Goal: Task Accomplishment & Management: Manage account settings

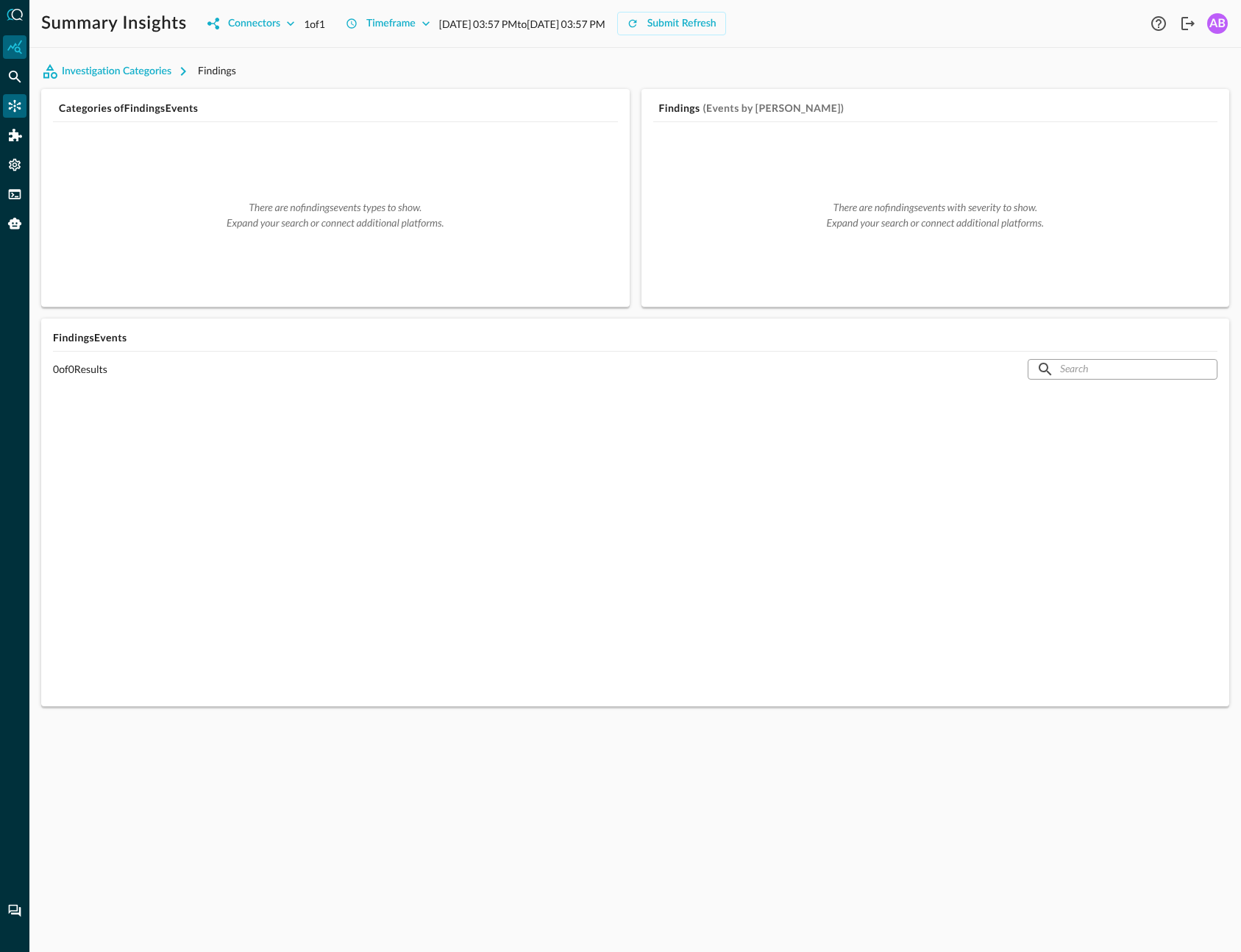
click at [17, 102] on icon "Connectors" at bounding box center [14, 105] width 15 height 15
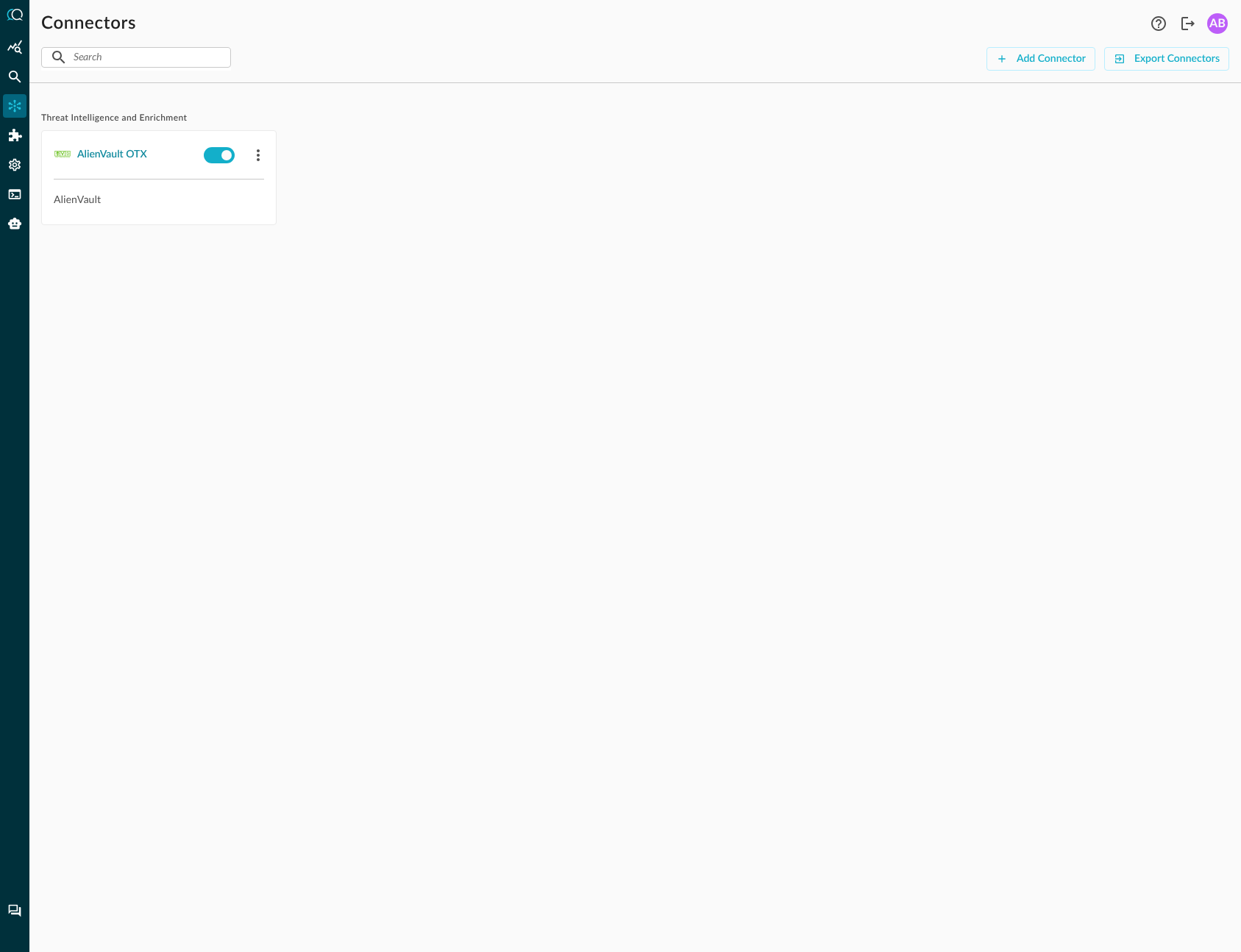
click at [140, 154] on div "AlienVault OTX" at bounding box center [112, 155] width 70 height 18
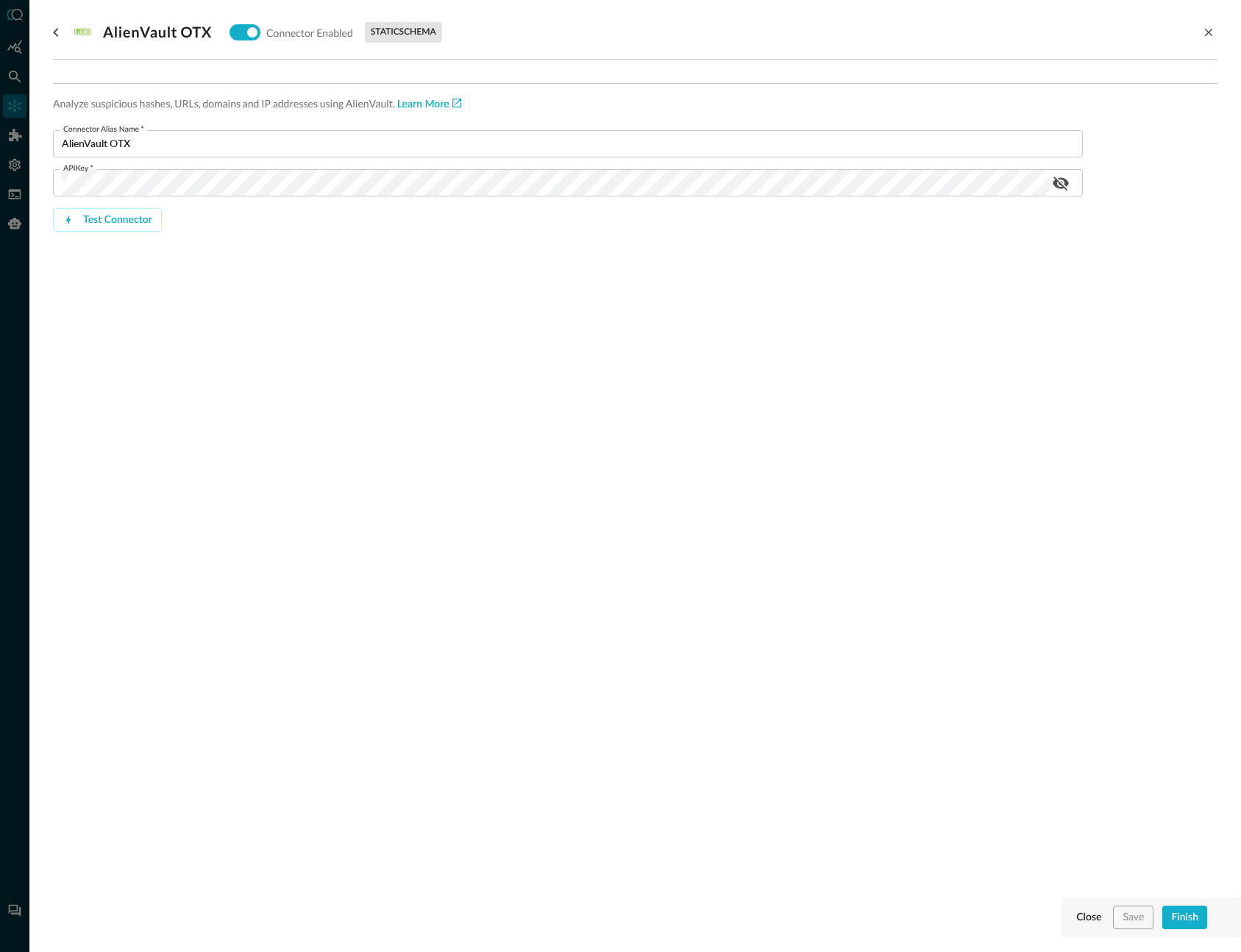
click at [664, 602] on div "AlienVault OTX Connector Enabled static schema Analyze suspicious hashes, URLs,…" at bounding box center [635, 467] width 1164 height 935
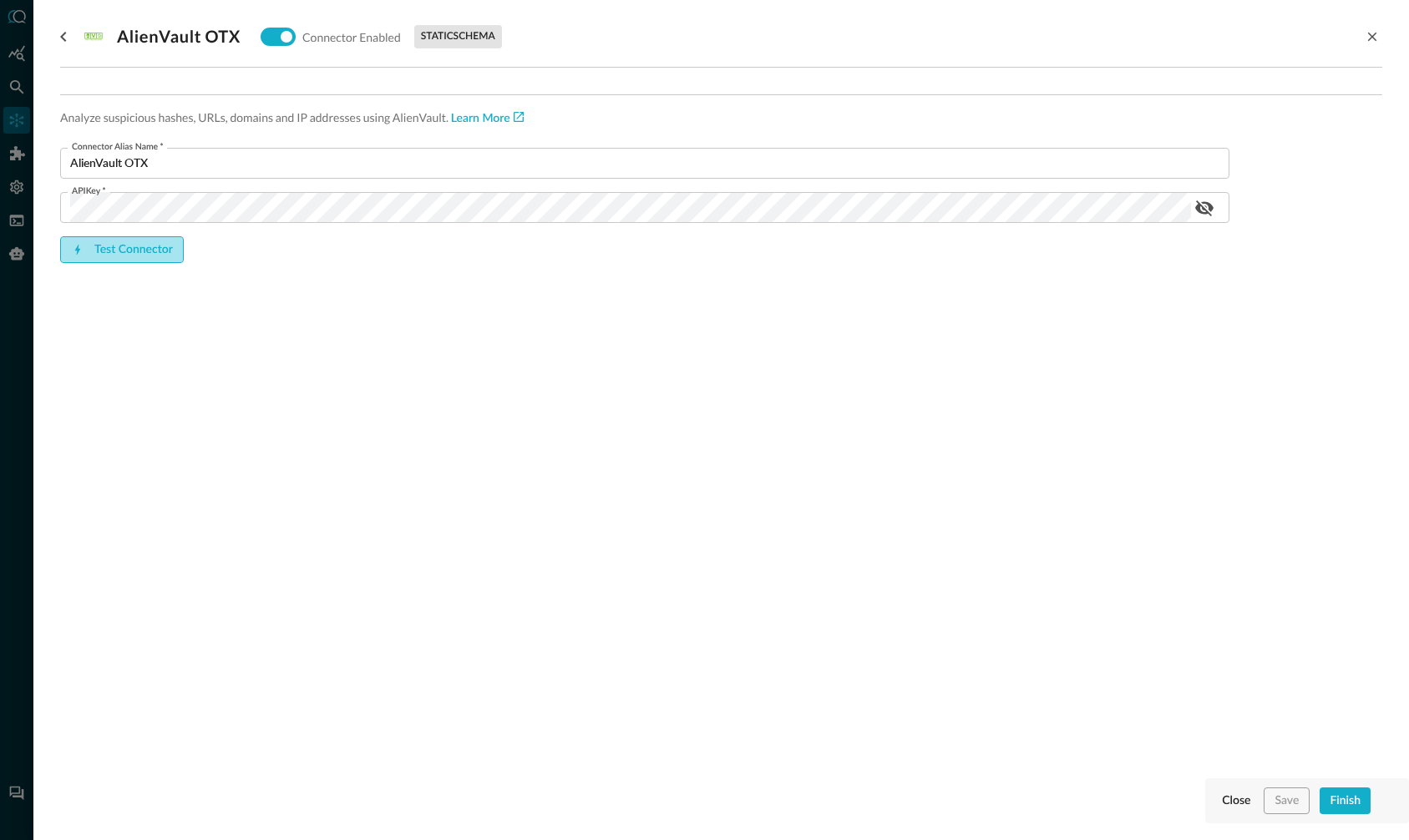
click at [153, 249] on div "Test Connector" at bounding box center [133, 249] width 78 height 21
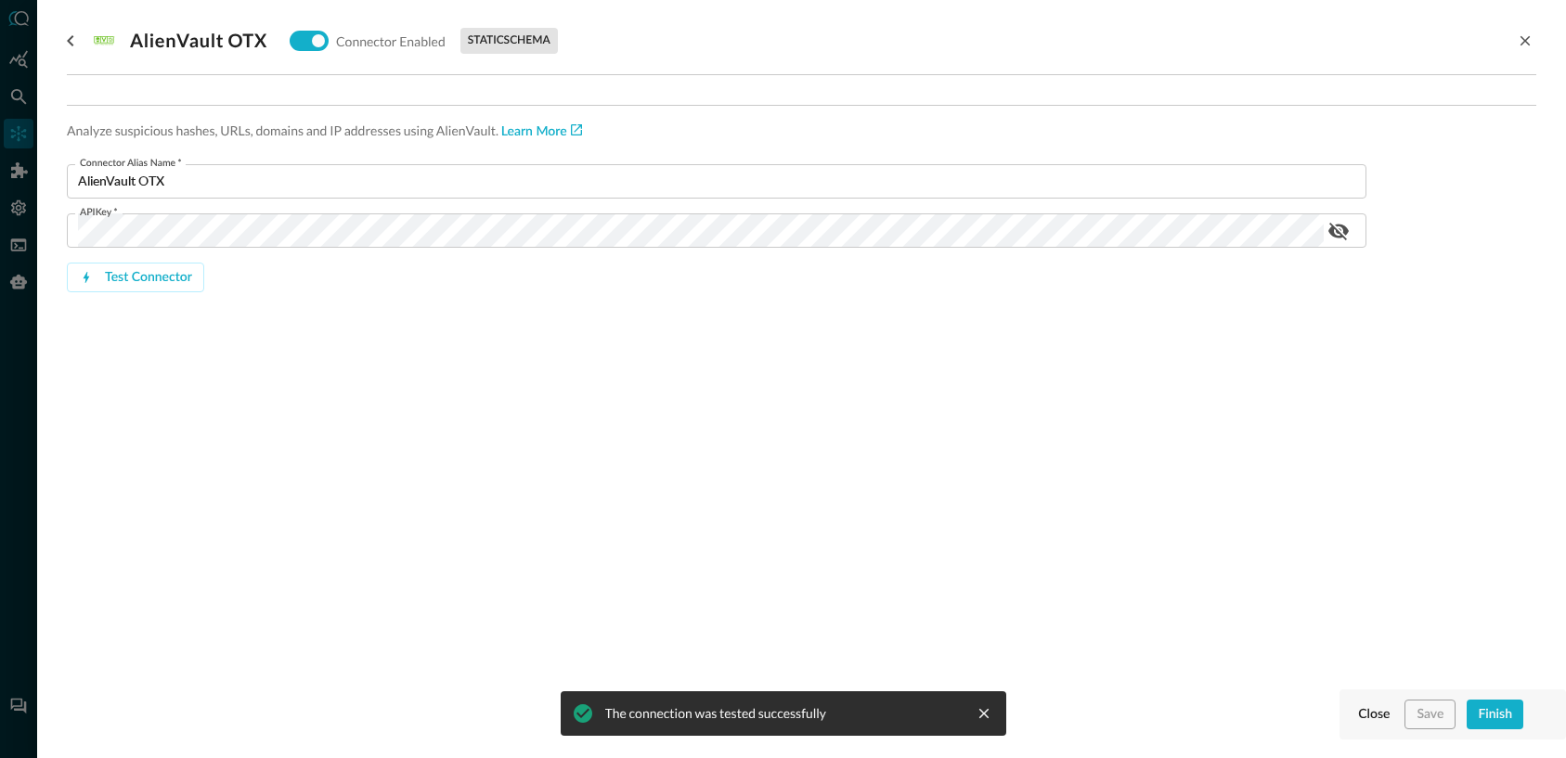
click at [995, 603] on div "AlienVault OTX Connector Enabled static schema Analyze suspicious hashes, URLs,…" at bounding box center [801, 368] width 1469 height 736
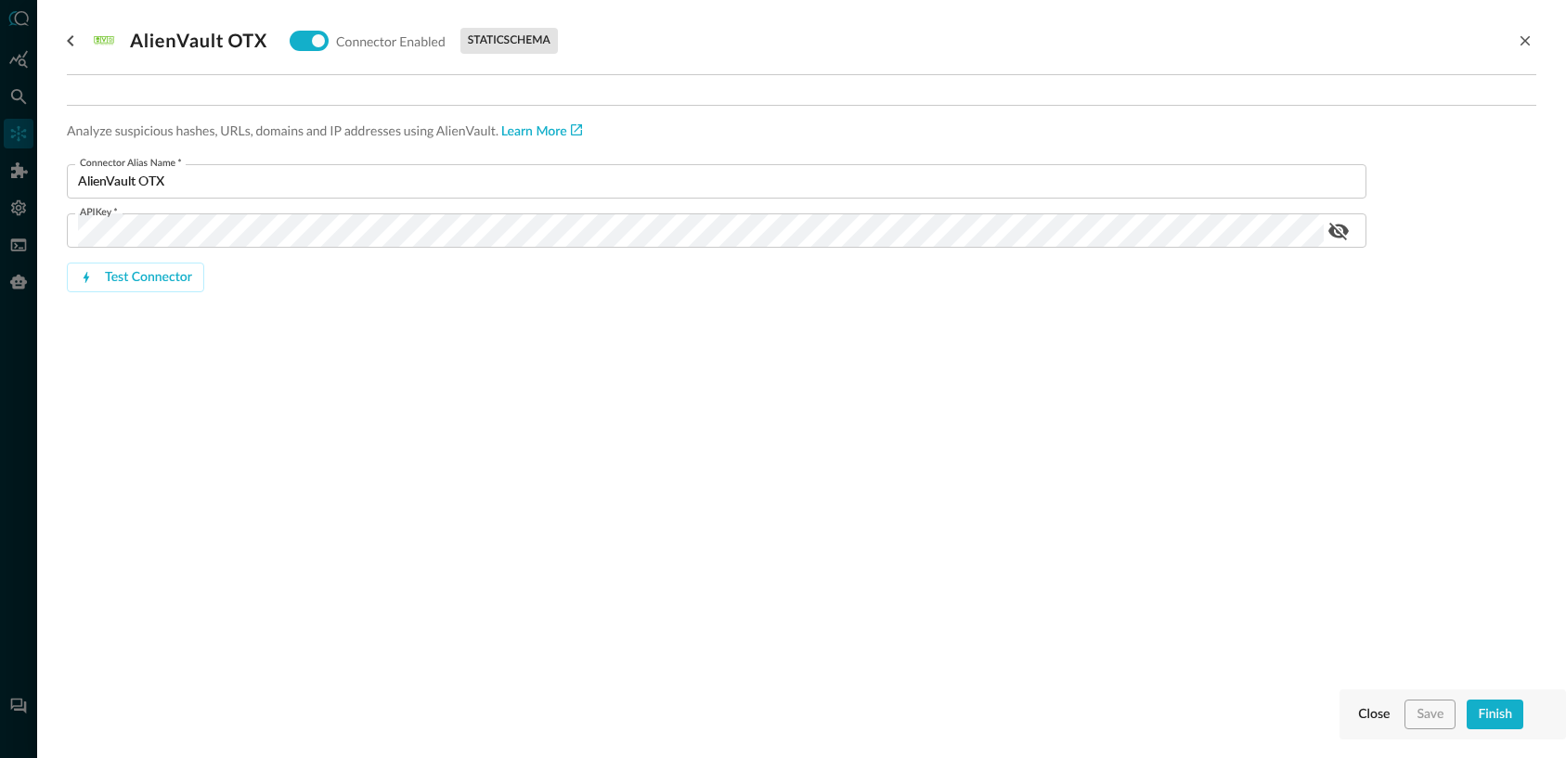
click at [995, 603] on div "AlienVault OTX Connector Enabled static schema Analyze suspicious hashes, URLs,…" at bounding box center [801, 368] width 1469 height 736
click at [155, 277] on div "Test Connector" at bounding box center [148, 277] width 87 height 23
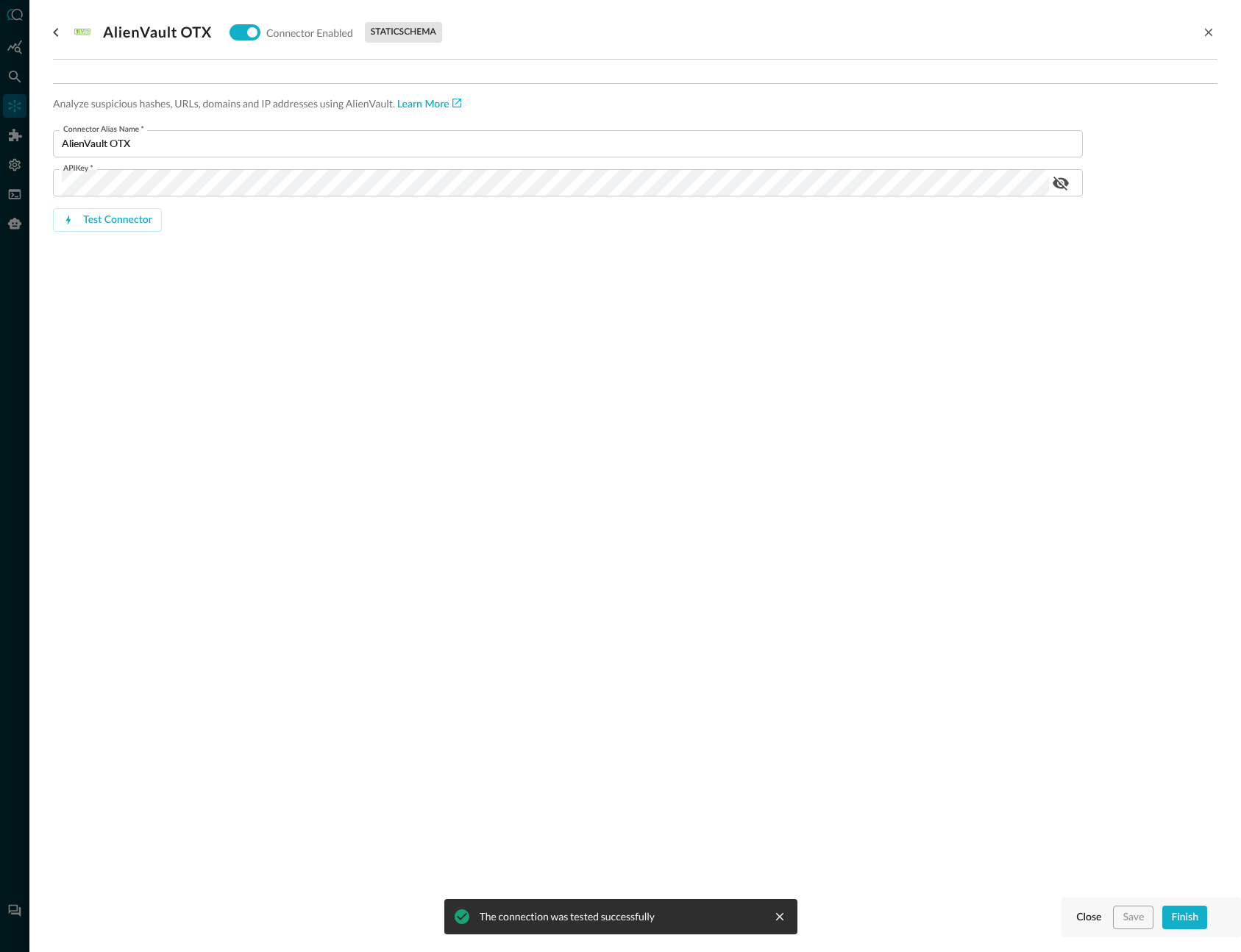
click at [802, 379] on div "AlienVault OTX Connector Enabled static schema Analyze suspicious hashes, URLs,…" at bounding box center [635, 467] width 1164 height 935
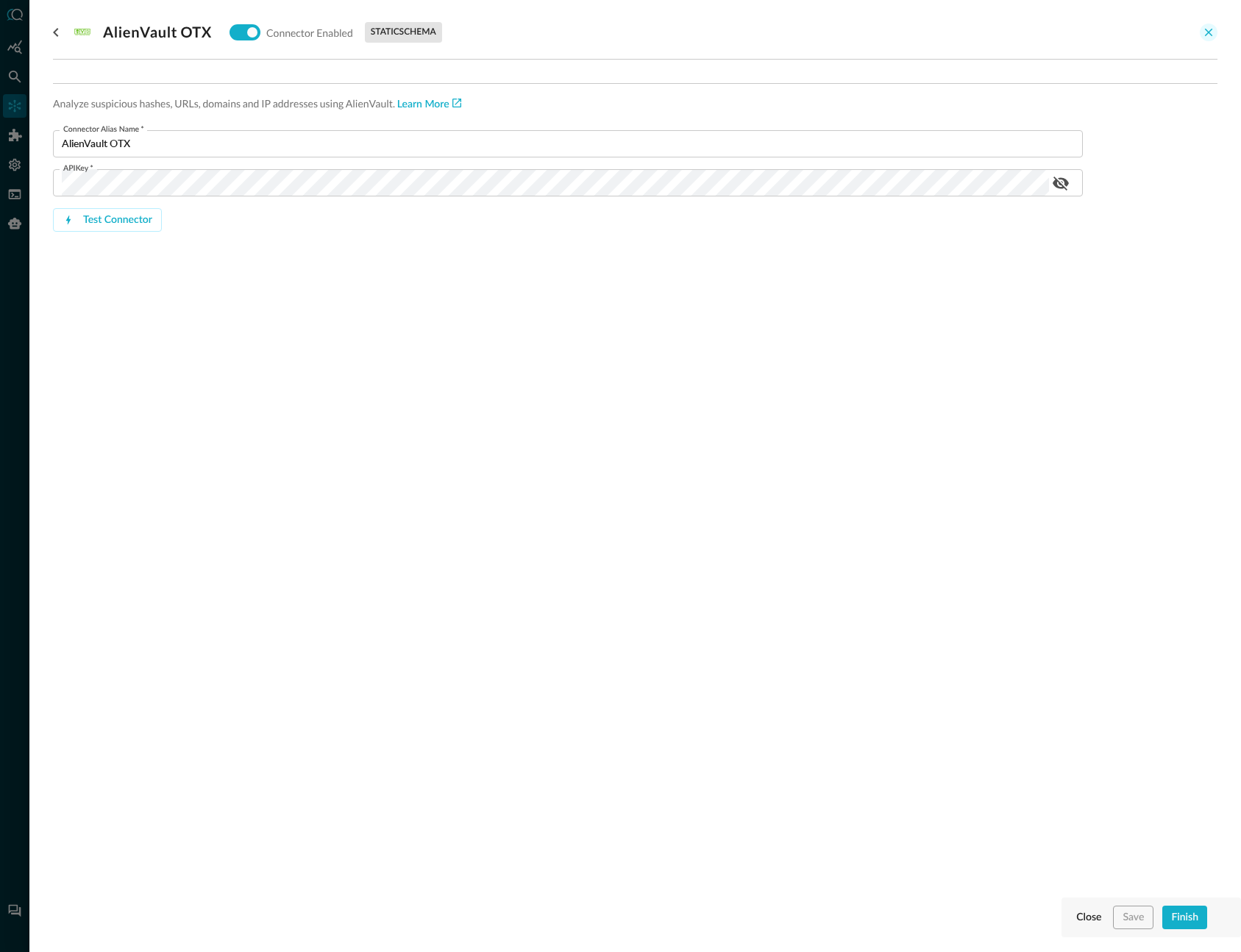
click at [1201, 32] on icon "close-drawer" at bounding box center [1208, 32] width 13 height 13
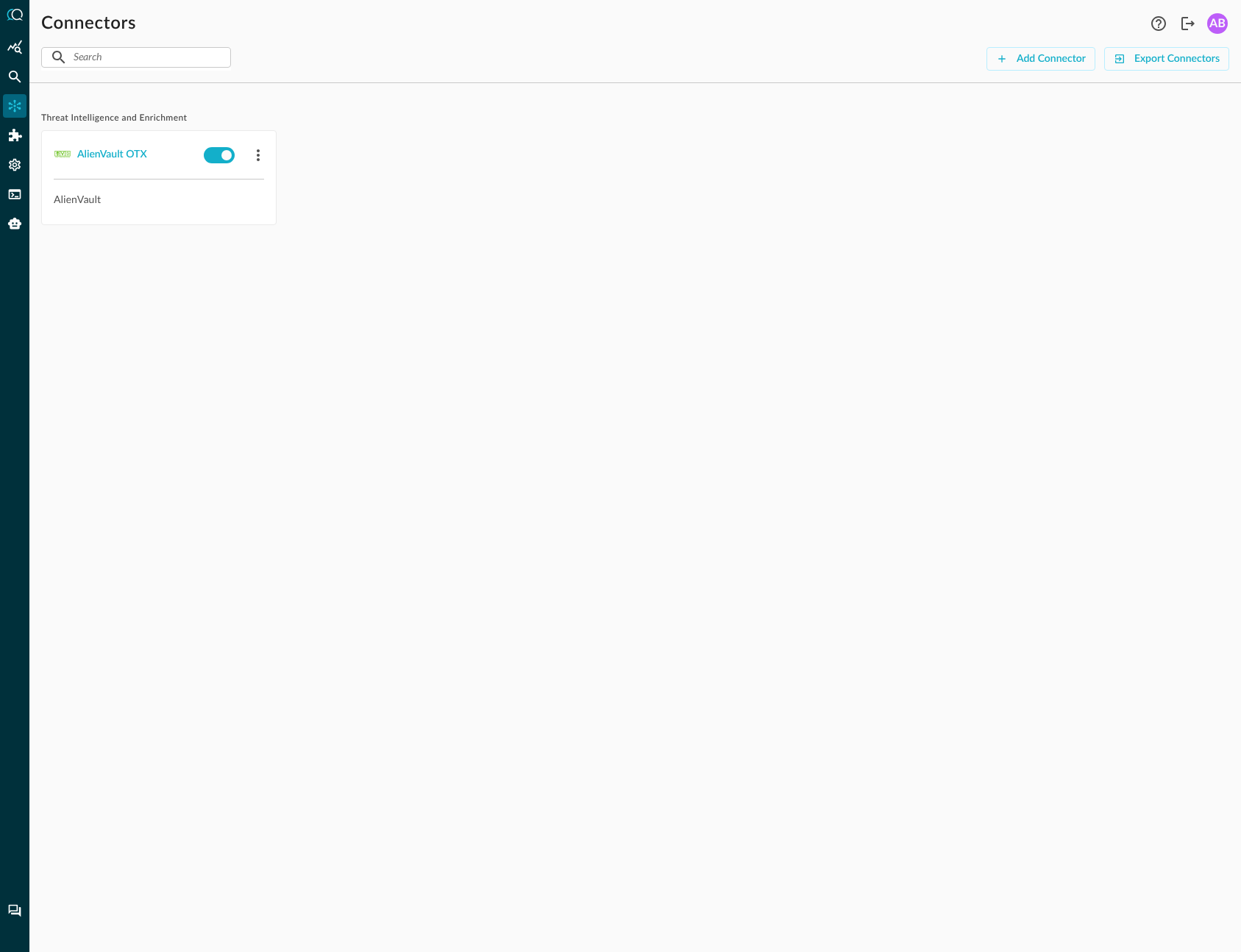
click at [735, 361] on div "Threat Intelligence and Enrichment AlienVault OTX AlienVault" at bounding box center [635, 523] width 1211 height 857
click at [837, 369] on div "Threat Intelligence and Enrichment AlienVault OTX AlienVault" at bounding box center [635, 523] width 1211 height 857
click at [889, 640] on div "Threat Intelligence and Enrichment AlienVault OTX AlienVault" at bounding box center [635, 523] width 1211 height 857
click at [405, 574] on div "Threat Intelligence and Enrichment AlienVault OTX AlienVault" at bounding box center [635, 523] width 1211 height 857
click at [12, 133] on icon "Addons" at bounding box center [15, 135] width 13 height 13
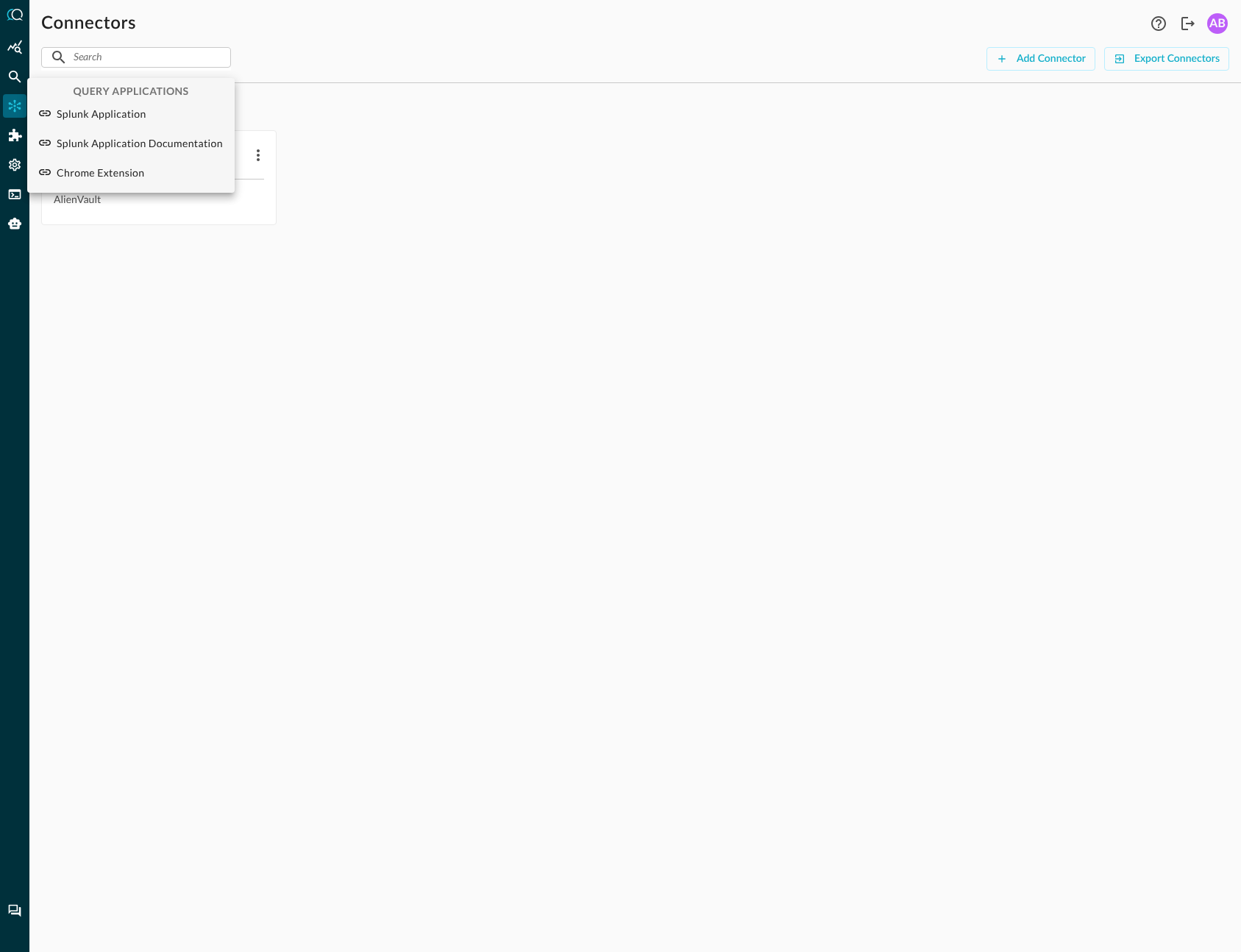
click at [14, 206] on div at bounding box center [620, 476] width 1241 height 952
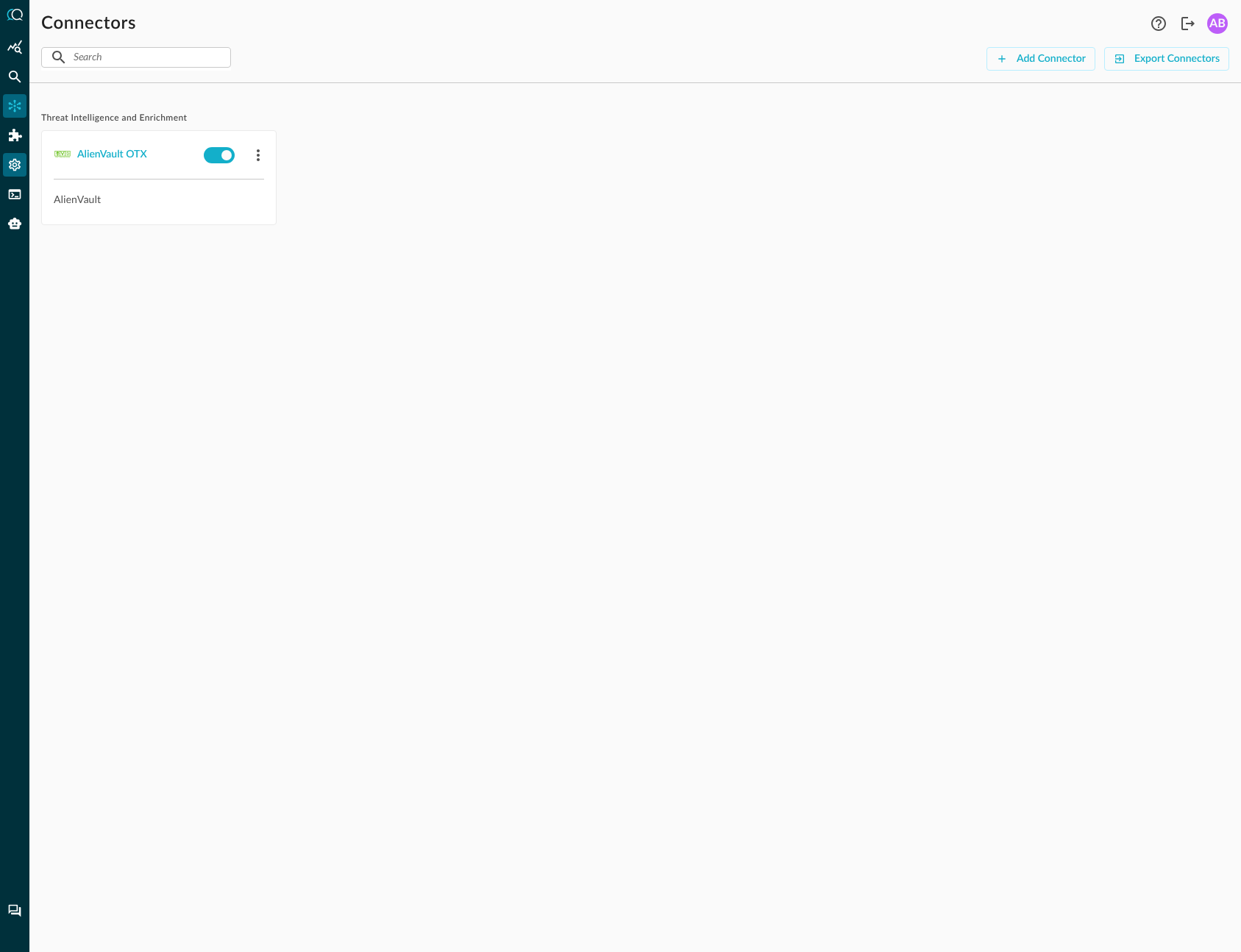
click at [12, 170] on icon "Settings" at bounding box center [14, 165] width 15 height 15
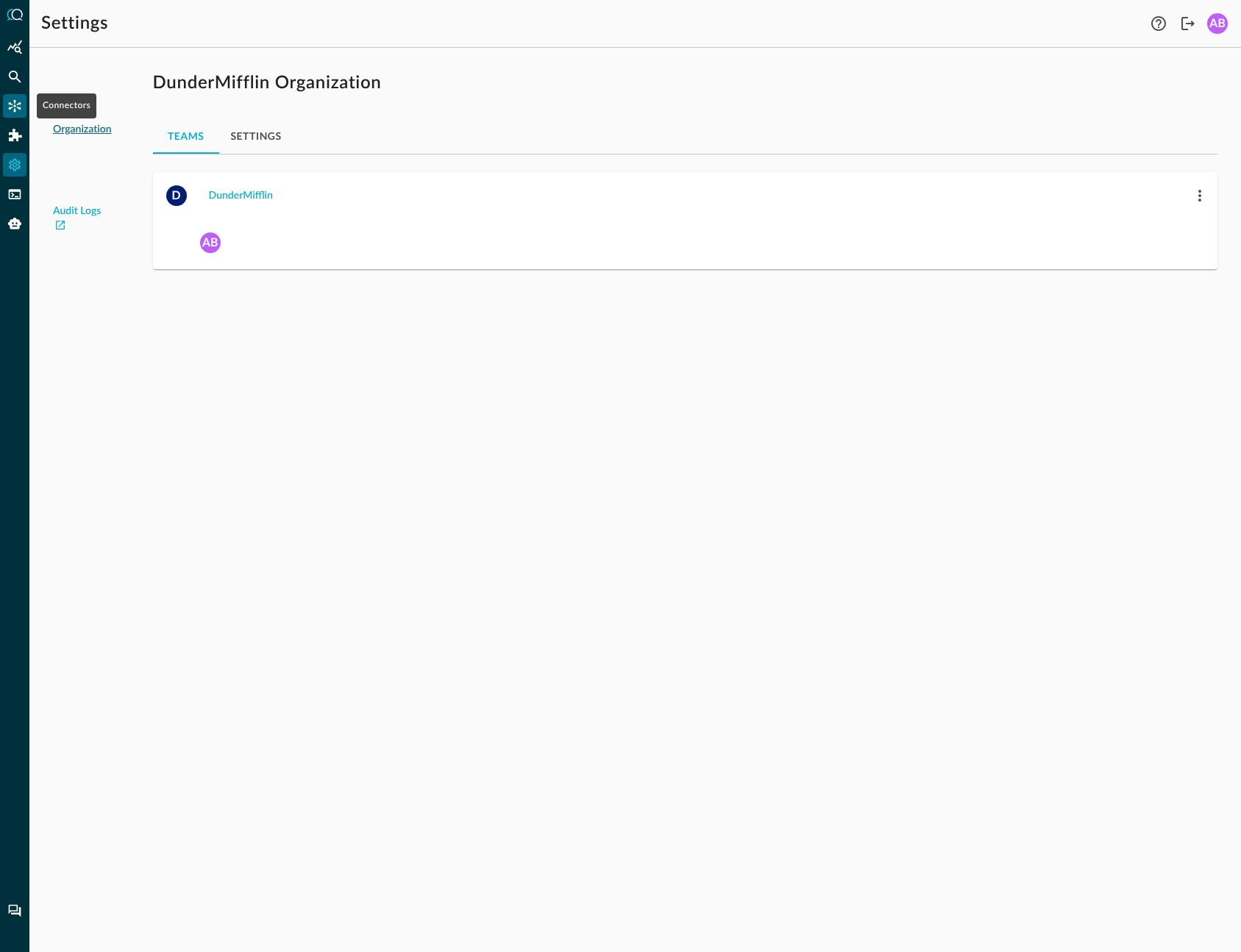
click at [11, 106] on icon "Connectors" at bounding box center [14, 105] width 15 height 15
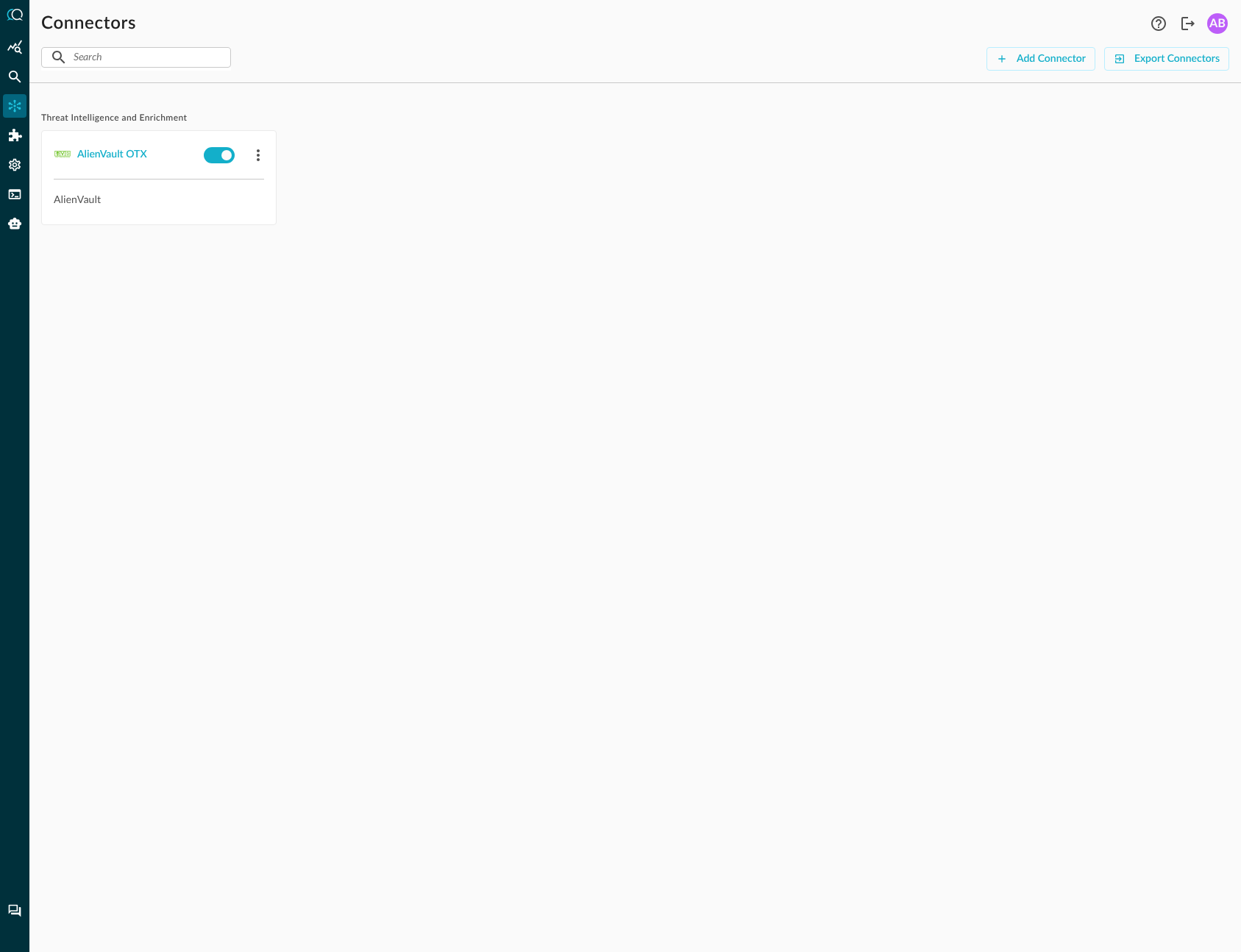
click at [423, 361] on div "Threat Intelligence and Enrichment AlienVault OTX AlienVault" at bounding box center [635, 523] width 1211 height 857
click at [151, 154] on div "SEC_HUB_DETECTIONS" at bounding box center [133, 155] width 113 height 18
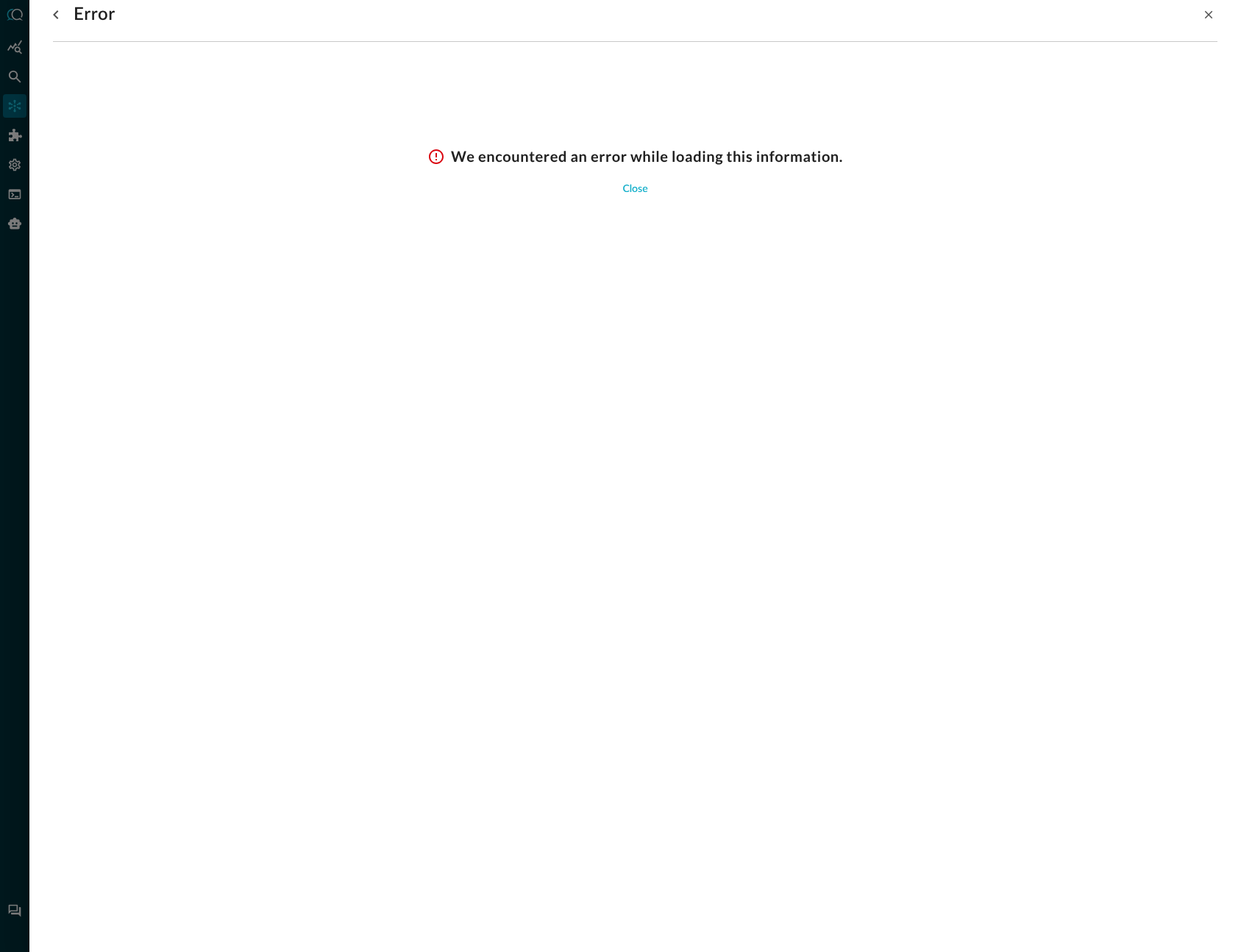
click at [723, 353] on div "Error We encountered an error while loading this information. Close" at bounding box center [635, 476] width 1211 height 952
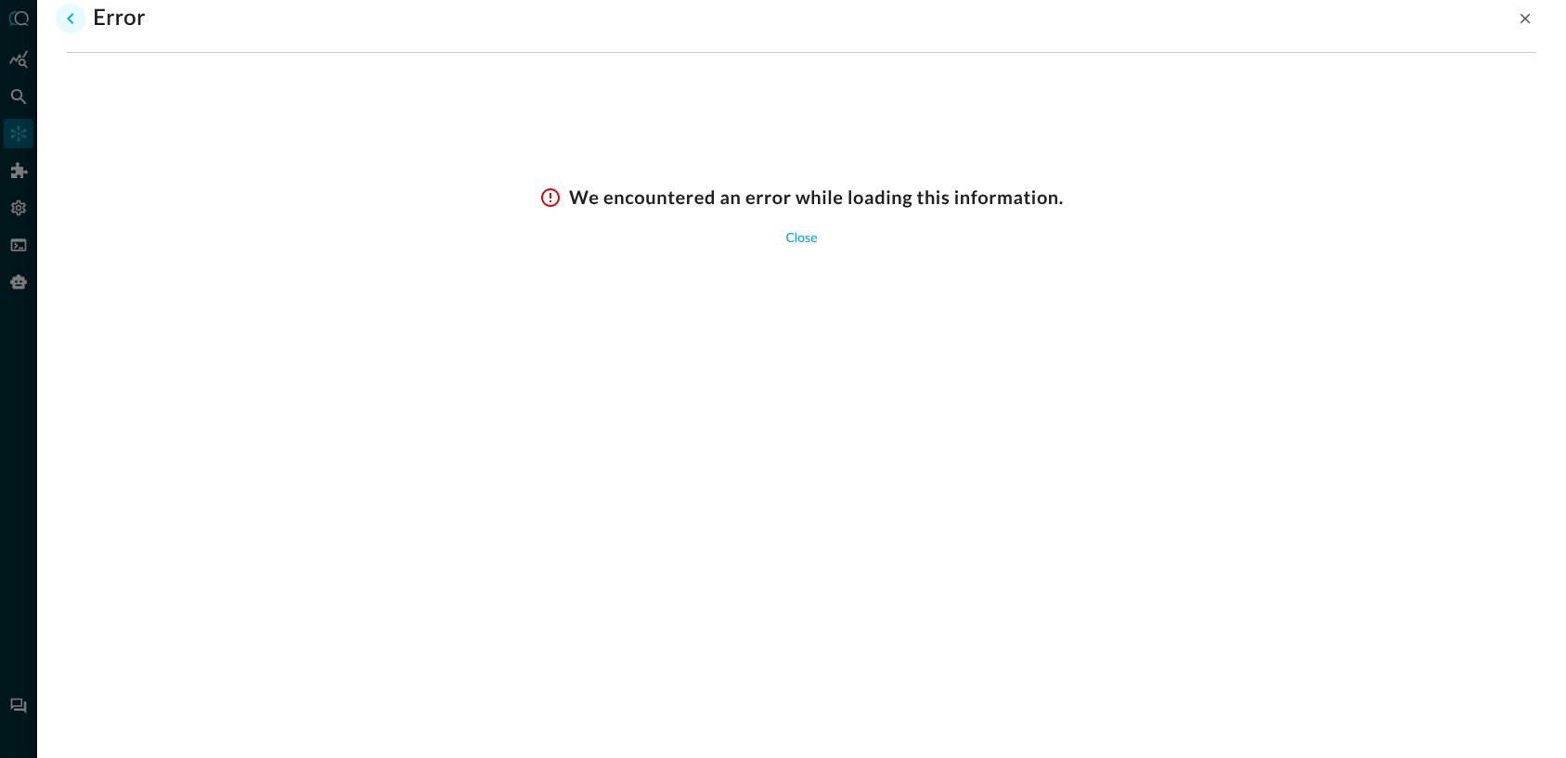
click at [60, 13] on icon "go back" at bounding box center [70, 18] width 22 height 22
click at [1529, 21] on icon "close-drawer" at bounding box center [1524, 18] width 17 height 17
click at [1530, 18] on icon "close-drawer" at bounding box center [1524, 18] width 17 height 17
click at [1526, 18] on icon "close-drawer" at bounding box center [1525, 19] width 10 height 10
click at [1523, 14] on icon "close-drawer" at bounding box center [1524, 18] width 17 height 17
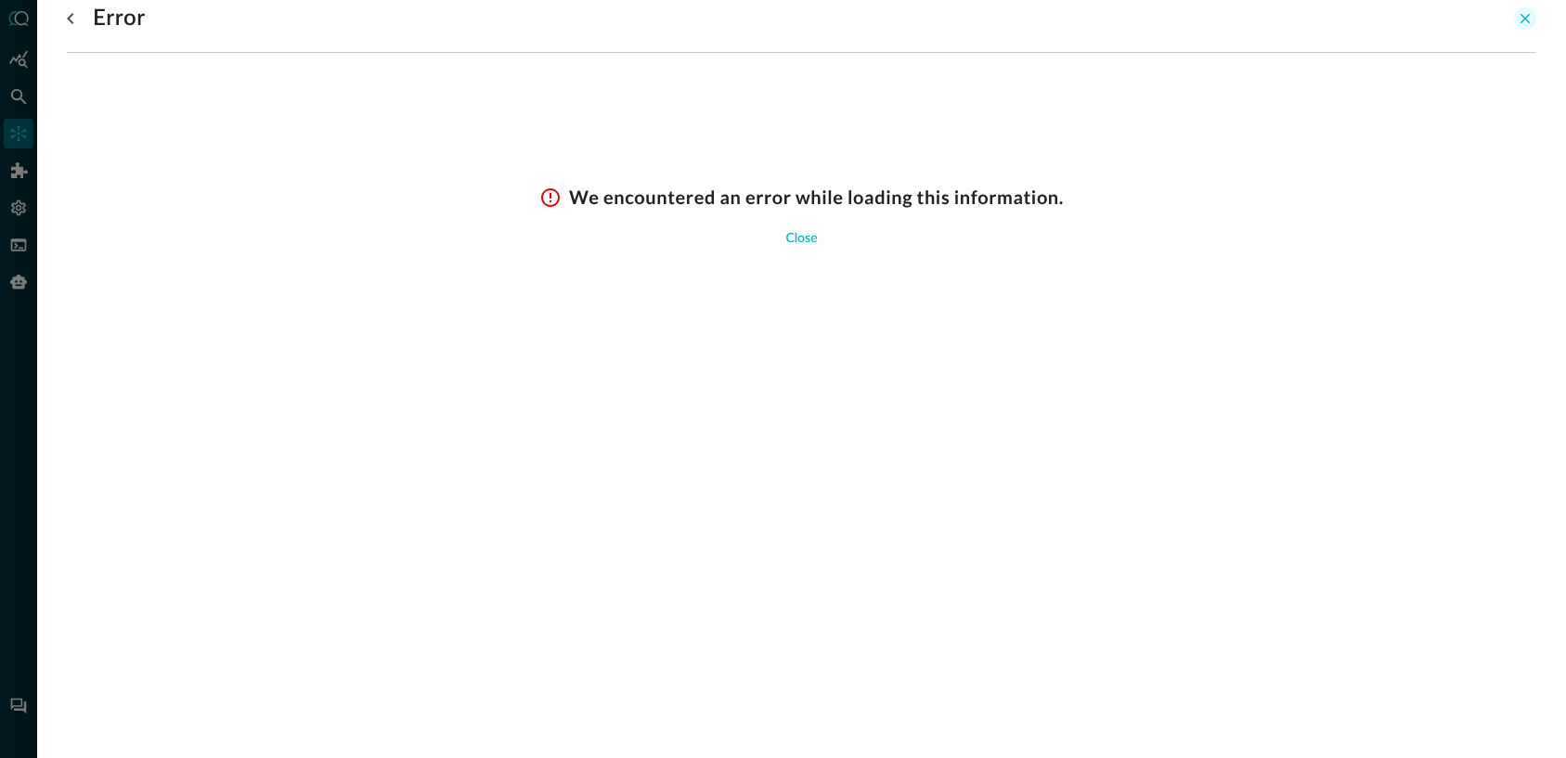
click at [1521, 14] on icon "close-drawer" at bounding box center [1524, 18] width 17 height 17
click at [1521, 13] on icon "close-drawer" at bounding box center [1524, 18] width 17 height 17
click at [1516, 10] on icon "close-drawer" at bounding box center [1524, 18] width 17 height 17
click at [1511, 12] on div "Error" at bounding box center [801, 18] width 1469 height 37
click at [794, 237] on div "Close" at bounding box center [801, 238] width 32 height 23
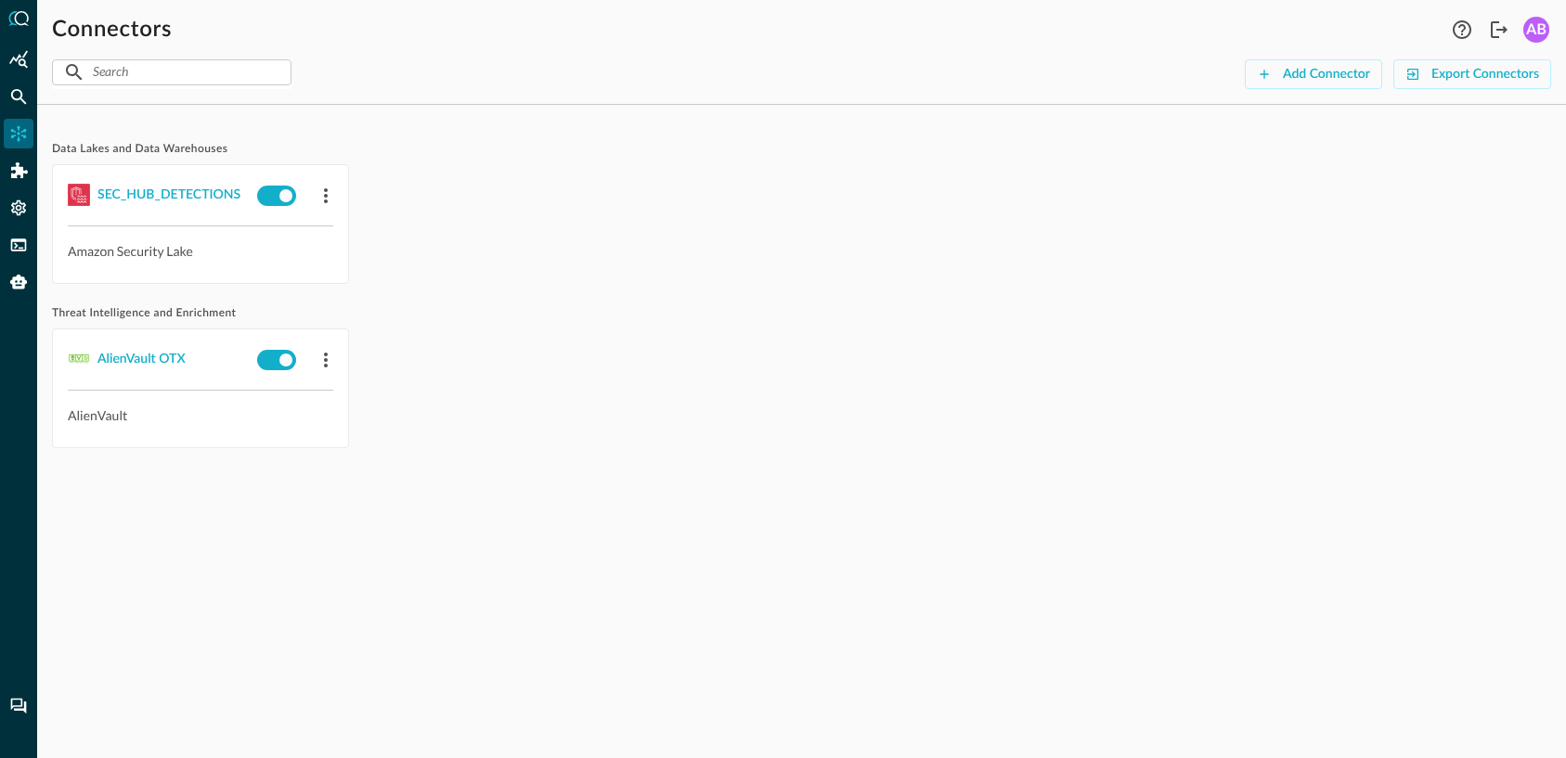
click at [794, 237] on div "SEC_HUB_DETECTIONS Amazon Security Lake" at bounding box center [801, 224] width 1499 height 120
click at [323, 193] on icon "button" at bounding box center [326, 196] width 22 height 22
click at [372, 302] on div "Delete" at bounding box center [370, 310] width 41 height 23
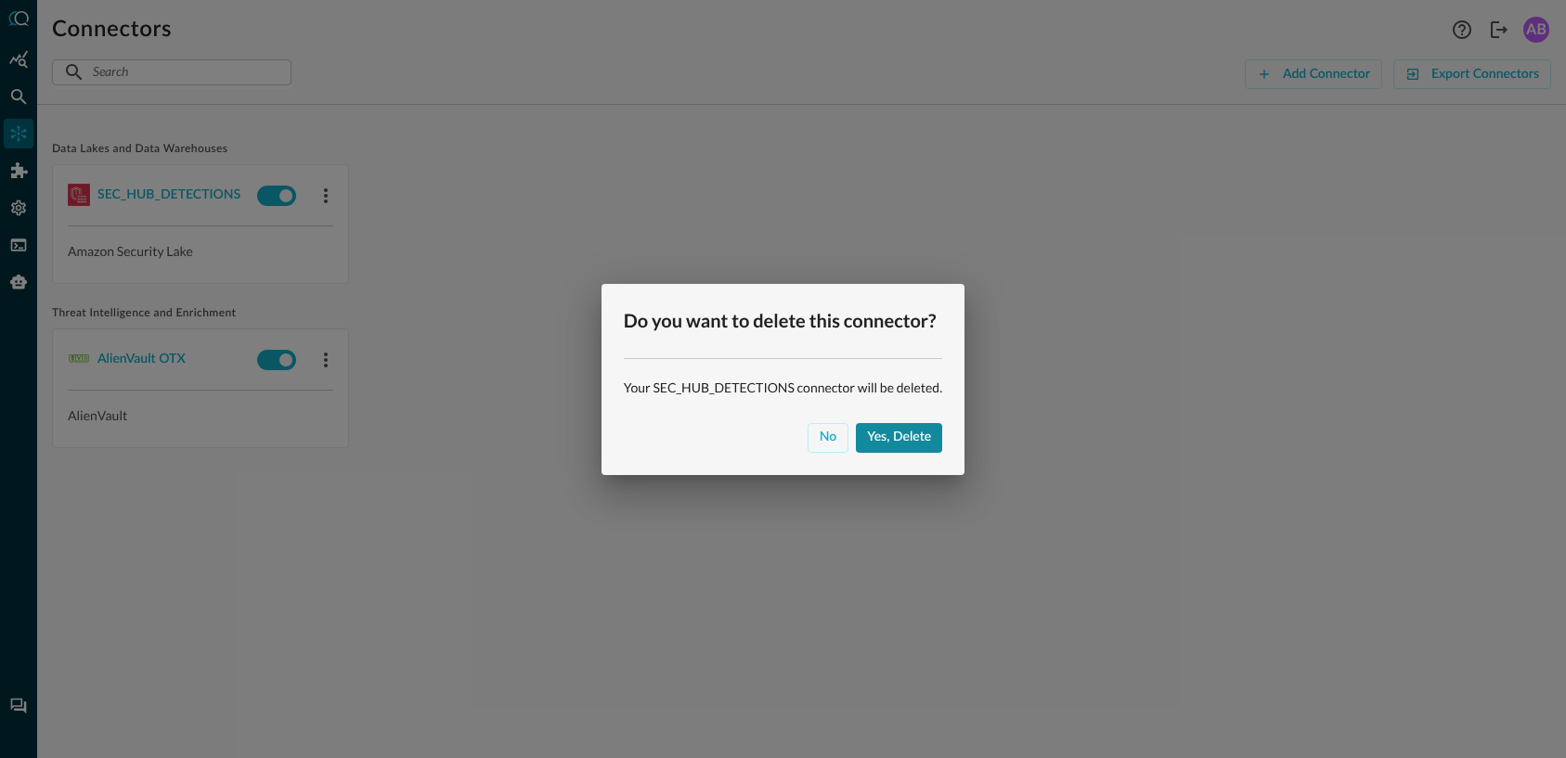
click at [909, 430] on div "Yes, delete" at bounding box center [899, 437] width 64 height 23
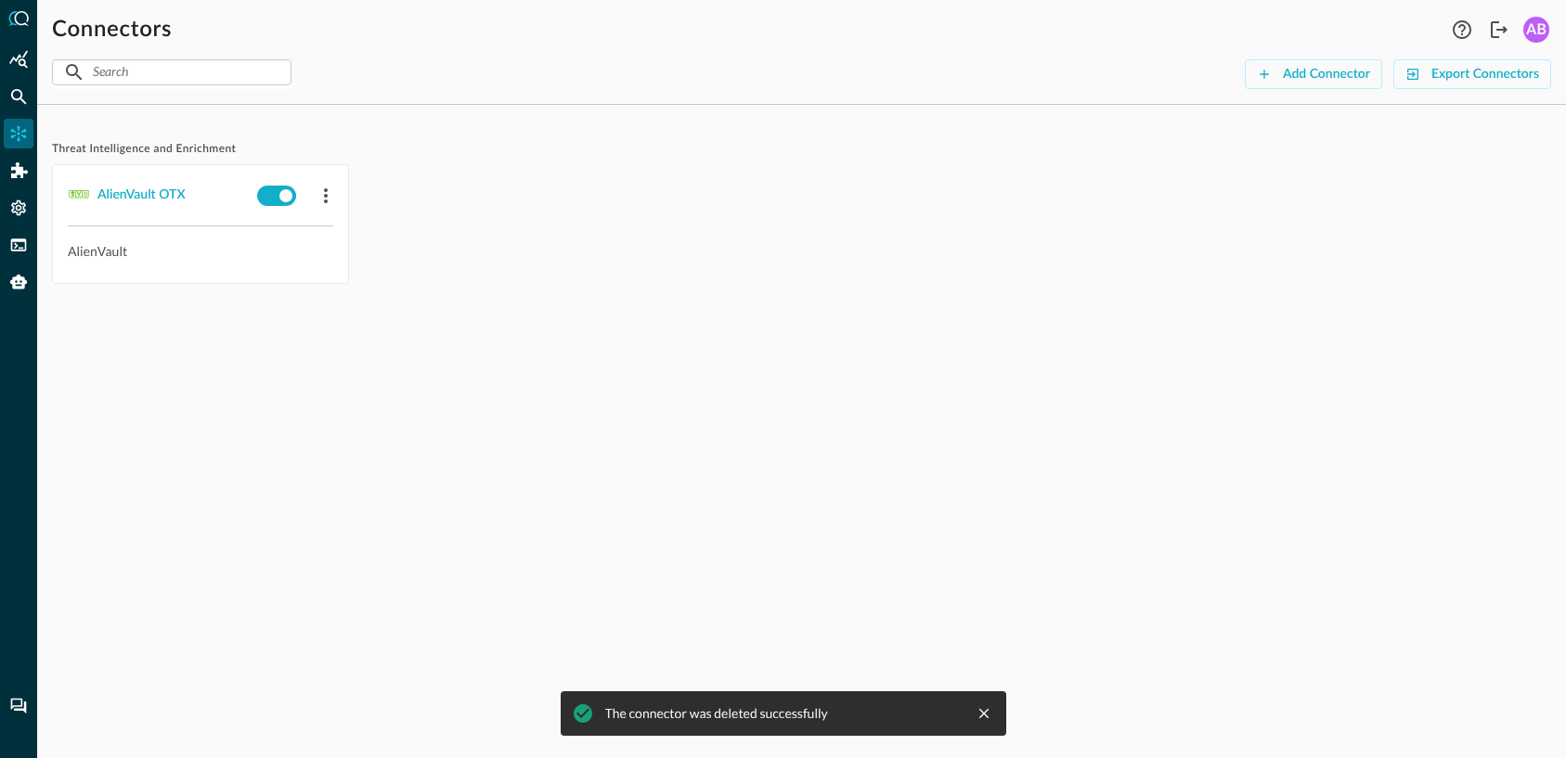
click at [909, 431] on div "Threat Intelligence and Enrichment AlienVault OTX AlienVault The connector was …" at bounding box center [801, 439] width 1528 height 638
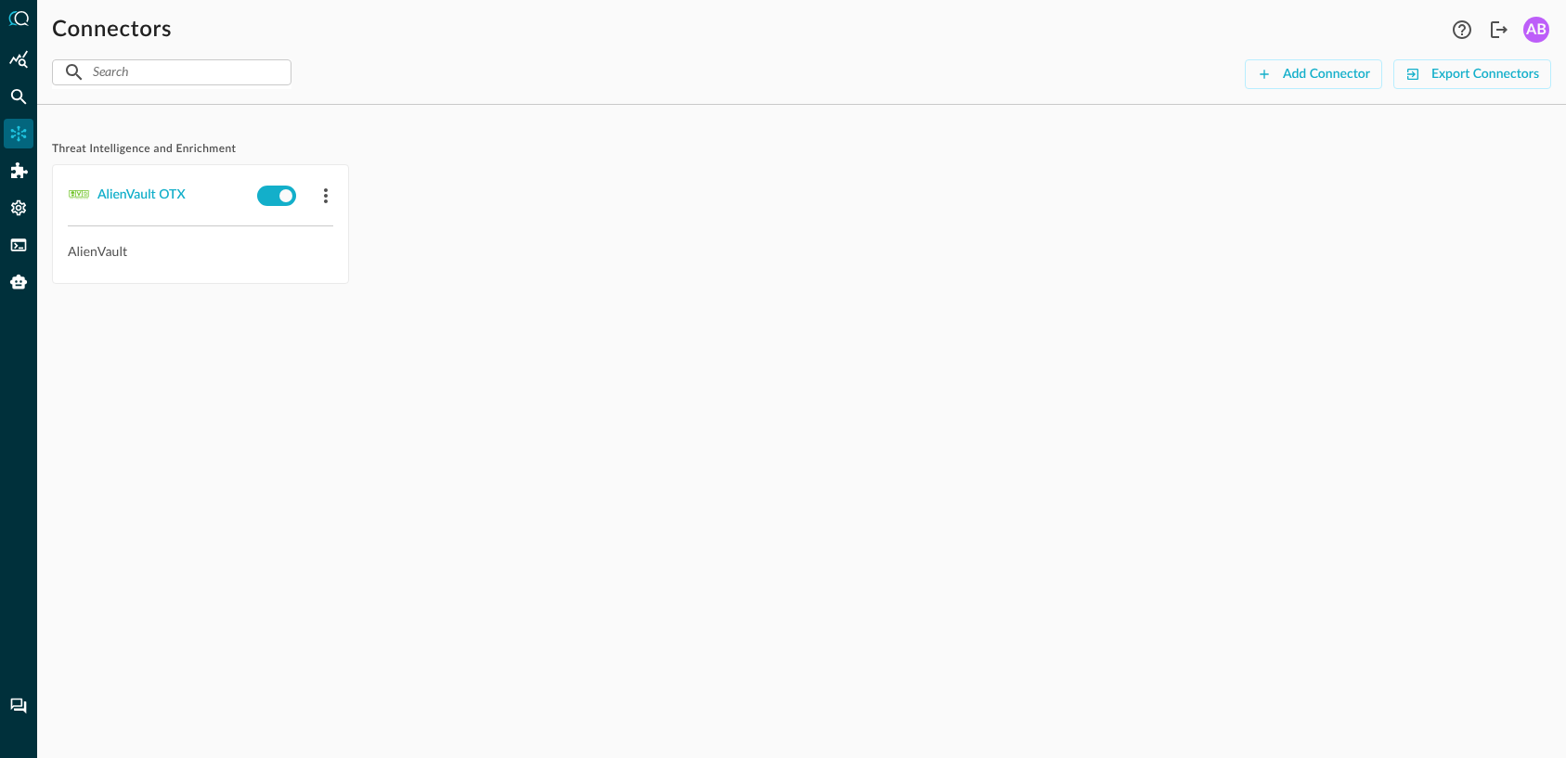
click at [715, 566] on div "Threat Intelligence and Enrichment AlienVault OTX AlienVault" at bounding box center [801, 439] width 1528 height 638
click at [479, 355] on div "Threat Intelligence and Enrichment AlienVault OTX AlienVault" at bounding box center [801, 439] width 1528 height 638
click at [782, 469] on div "Data Lakes and Data Warehouses SEC_HUB_DETECTIONS Amazon Security Lake Threat I…" at bounding box center [801, 306] width 1499 height 373
click at [326, 195] on icon "button" at bounding box center [326, 195] width 4 height 15
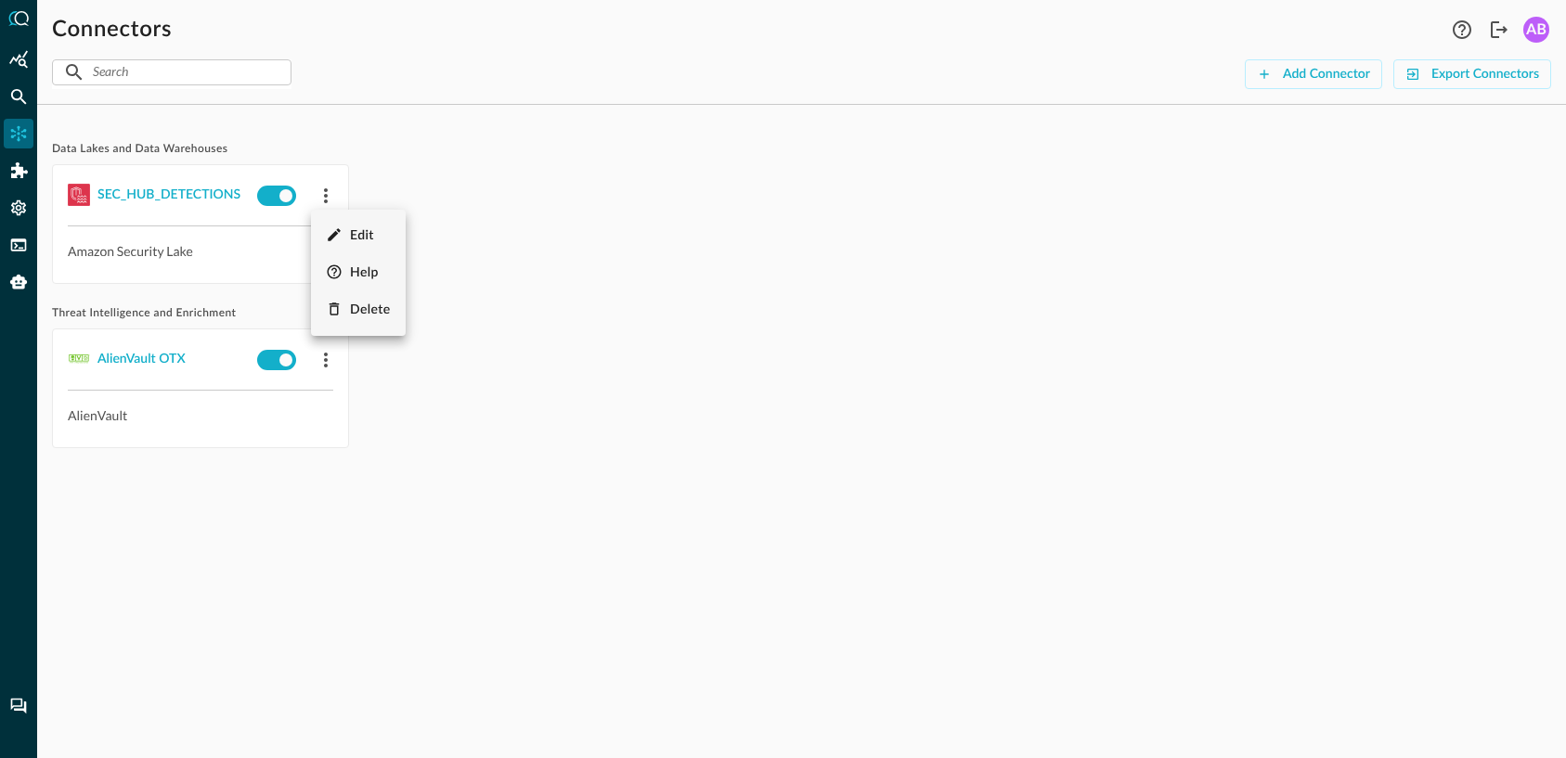
click at [1035, 298] on div at bounding box center [783, 379] width 1566 height 758
click at [322, 360] on icon "button" at bounding box center [326, 360] width 22 height 22
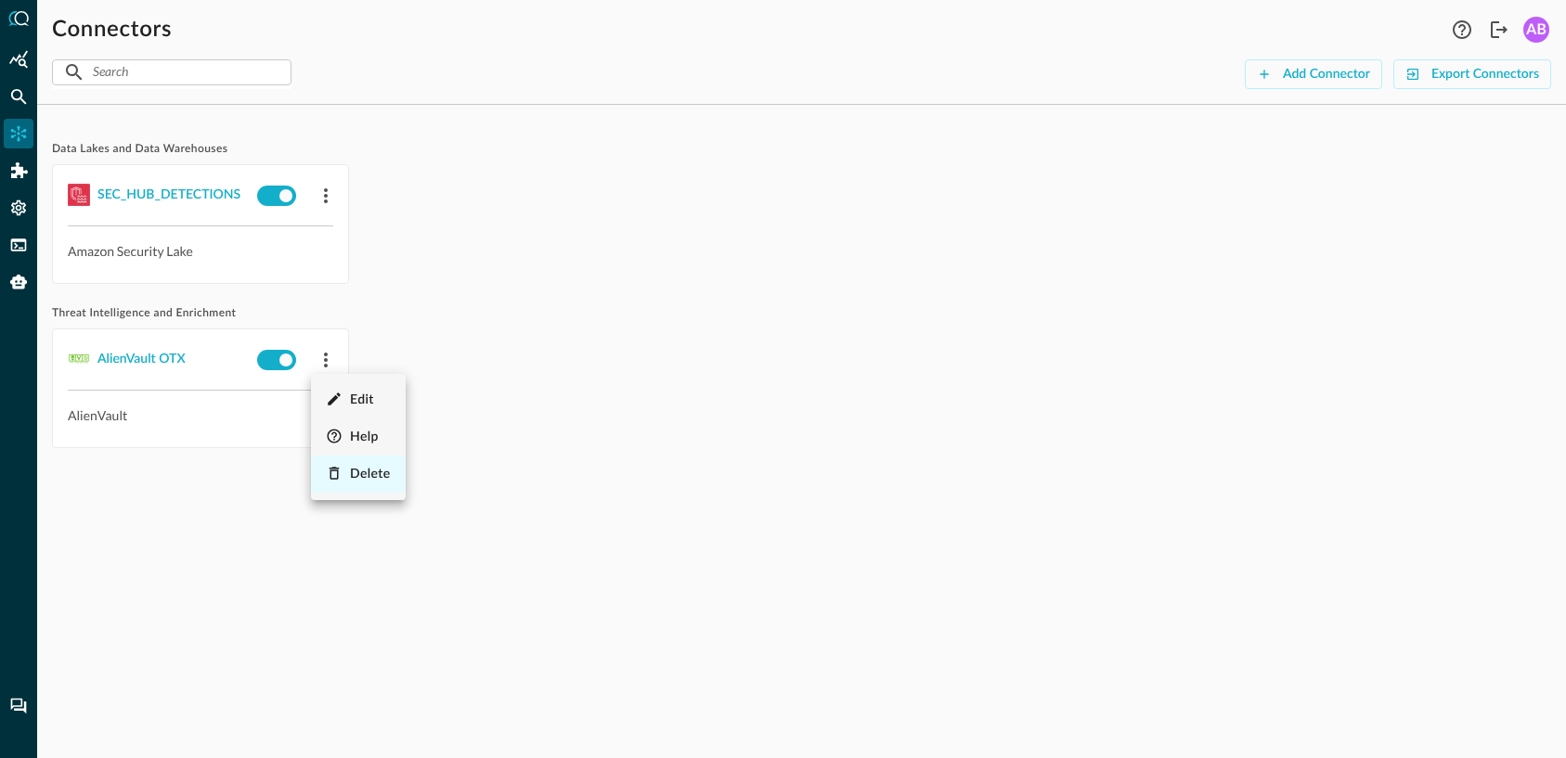
click at [378, 471] on span "Delete" at bounding box center [370, 474] width 41 height 13
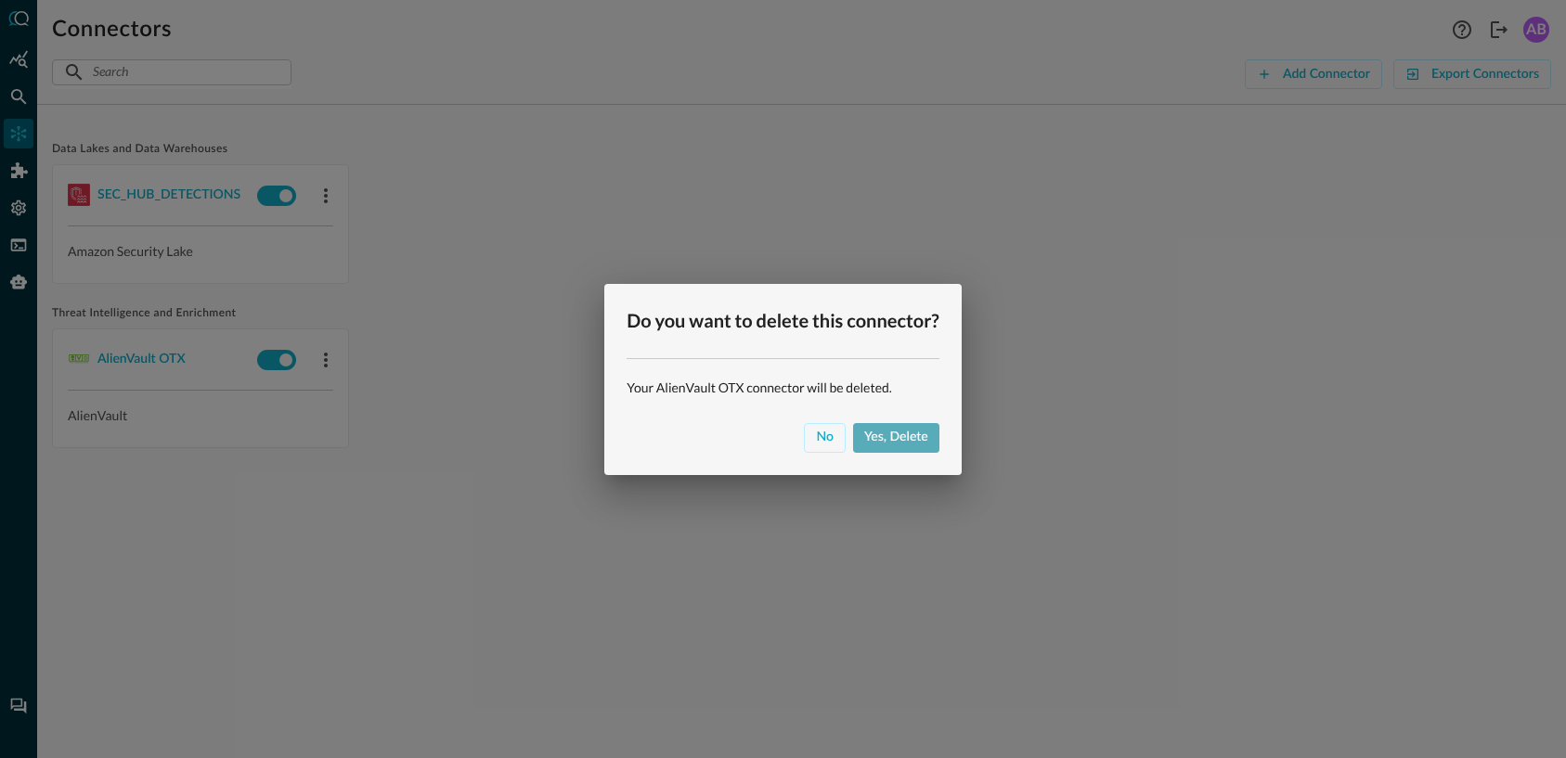
click at [909, 444] on div "Yes, delete" at bounding box center [896, 437] width 64 height 23
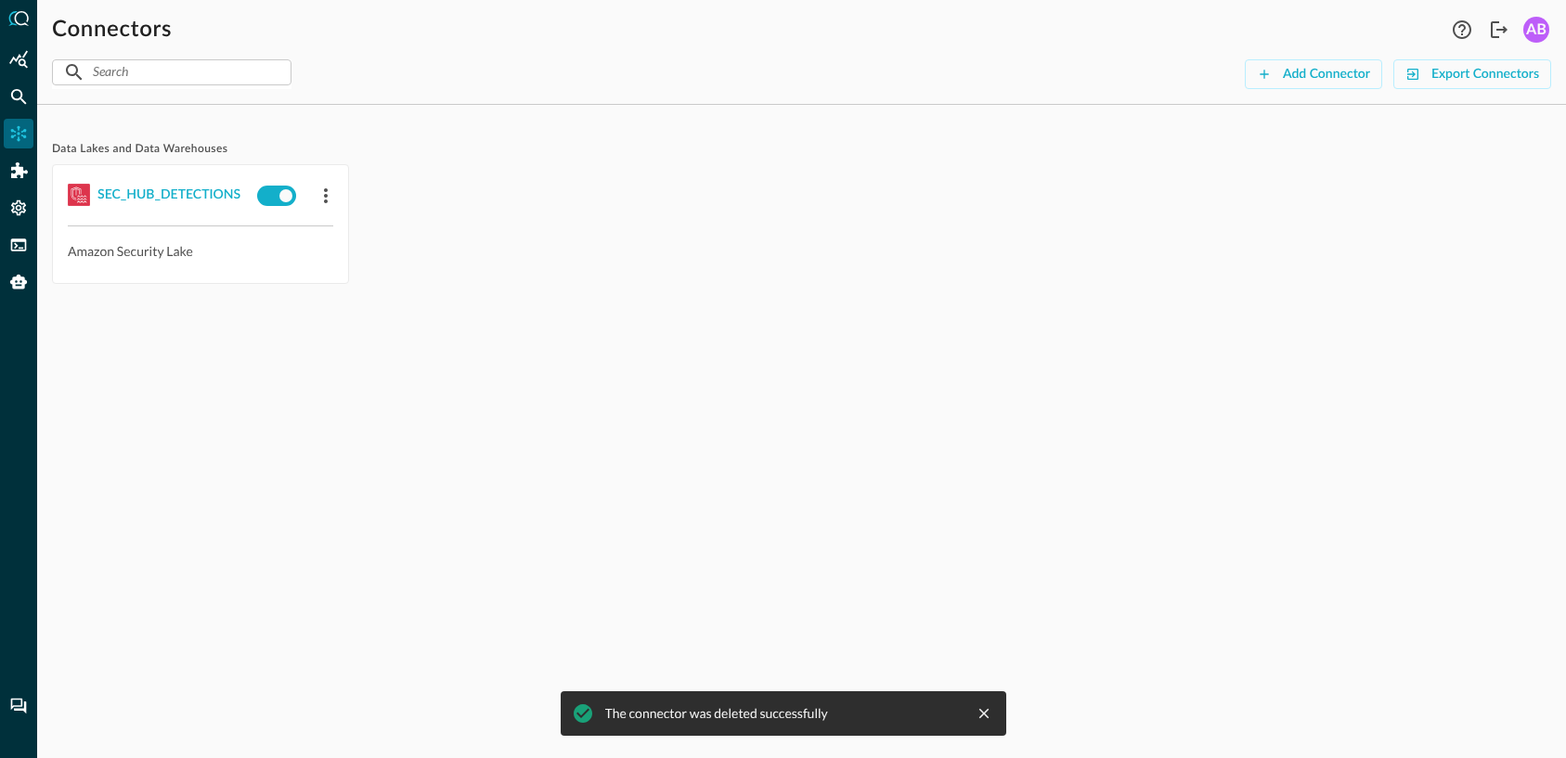
drag, startPoint x: 1116, startPoint y: 476, endPoint x: 1144, endPoint y: 479, distance: 28.0
click at [1118, 478] on div "Data Lakes and Data Warehouses SEC_HUB_DETECTIONS Amazon Security Lake The conn…" at bounding box center [801, 439] width 1528 height 638
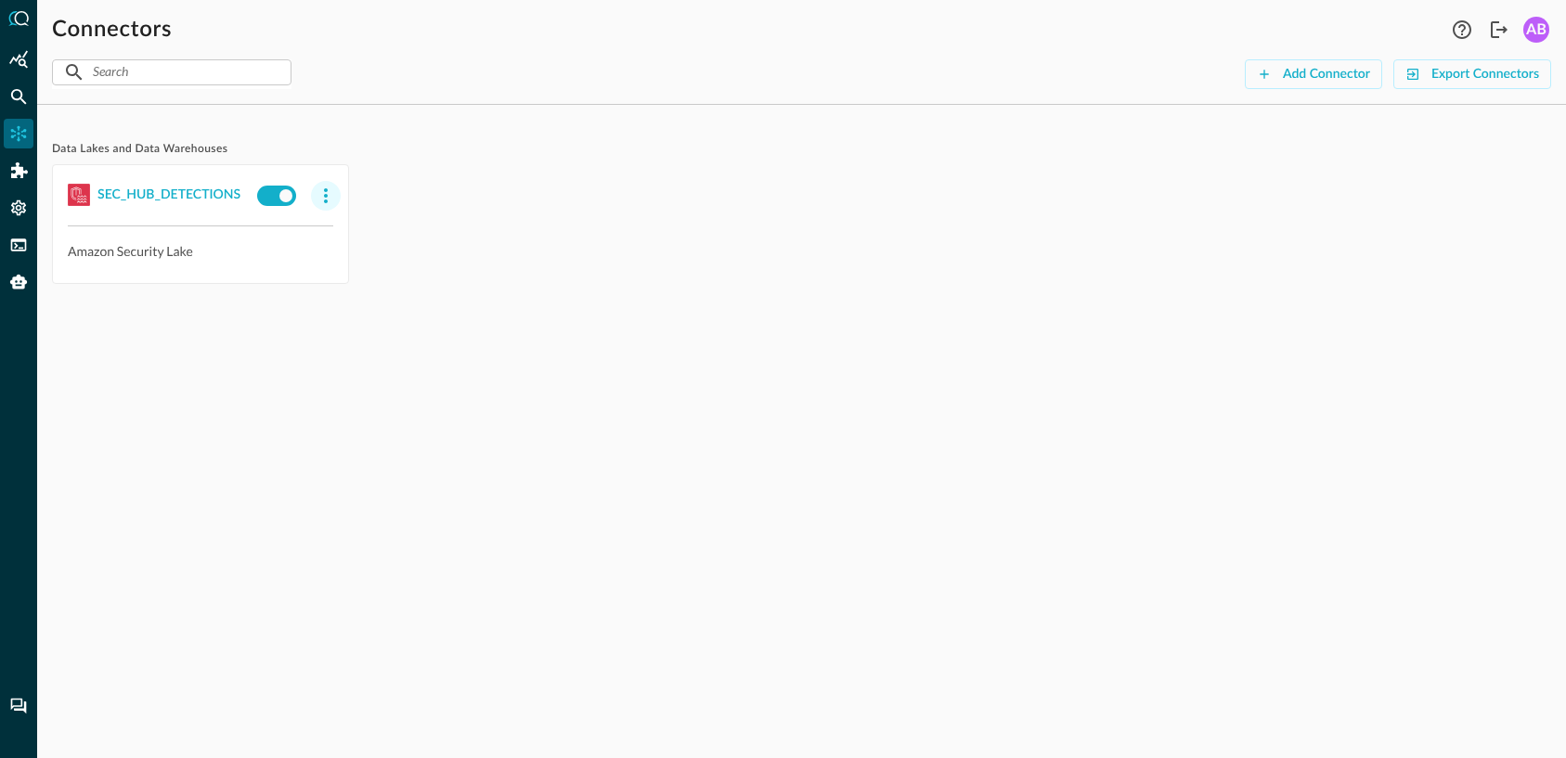
click at [323, 187] on icon "button" at bounding box center [326, 196] width 22 height 22
click at [362, 312] on span "Delete" at bounding box center [370, 309] width 41 height 13
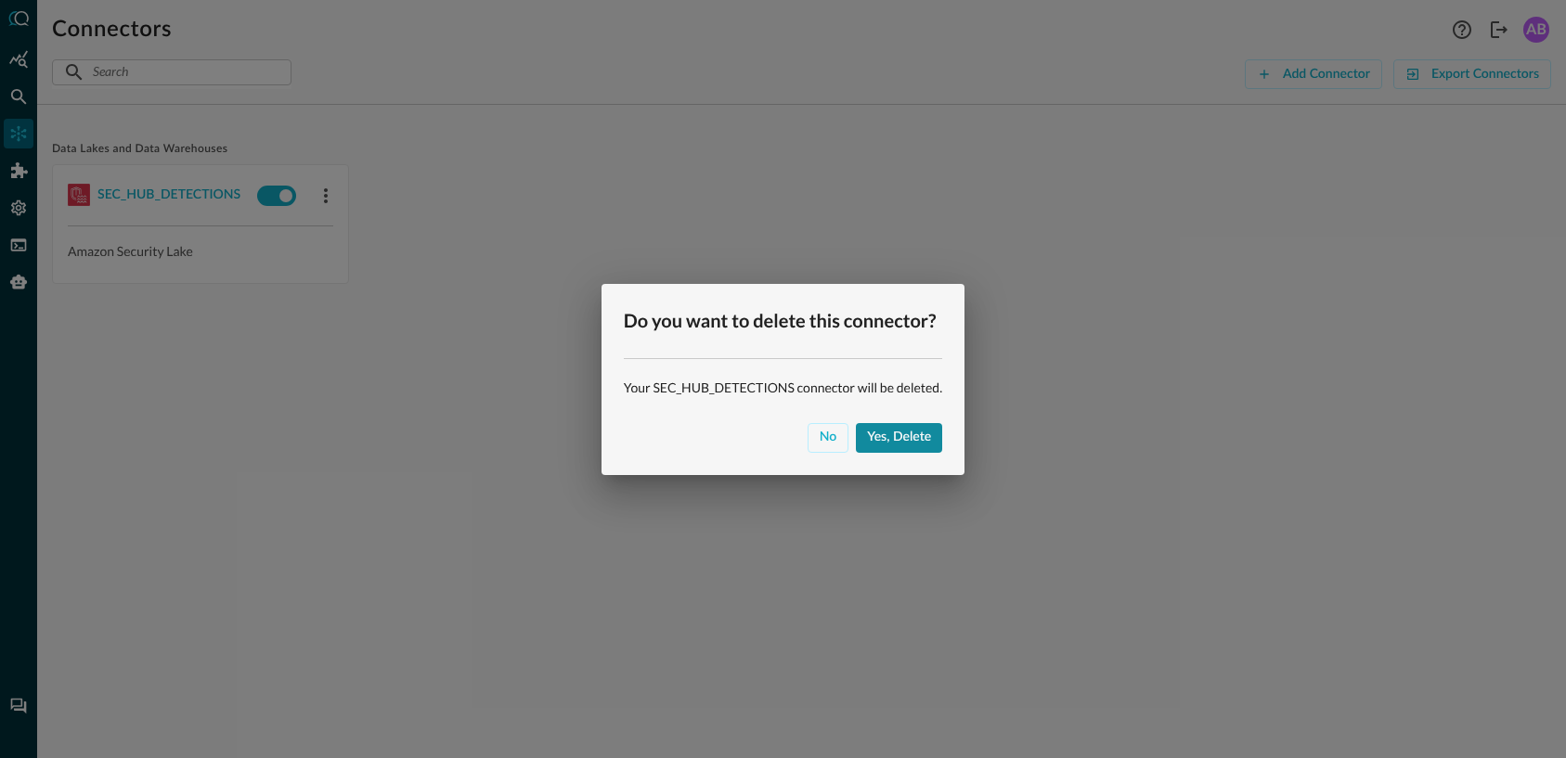
click at [921, 429] on div "Yes, delete" at bounding box center [899, 437] width 64 height 23
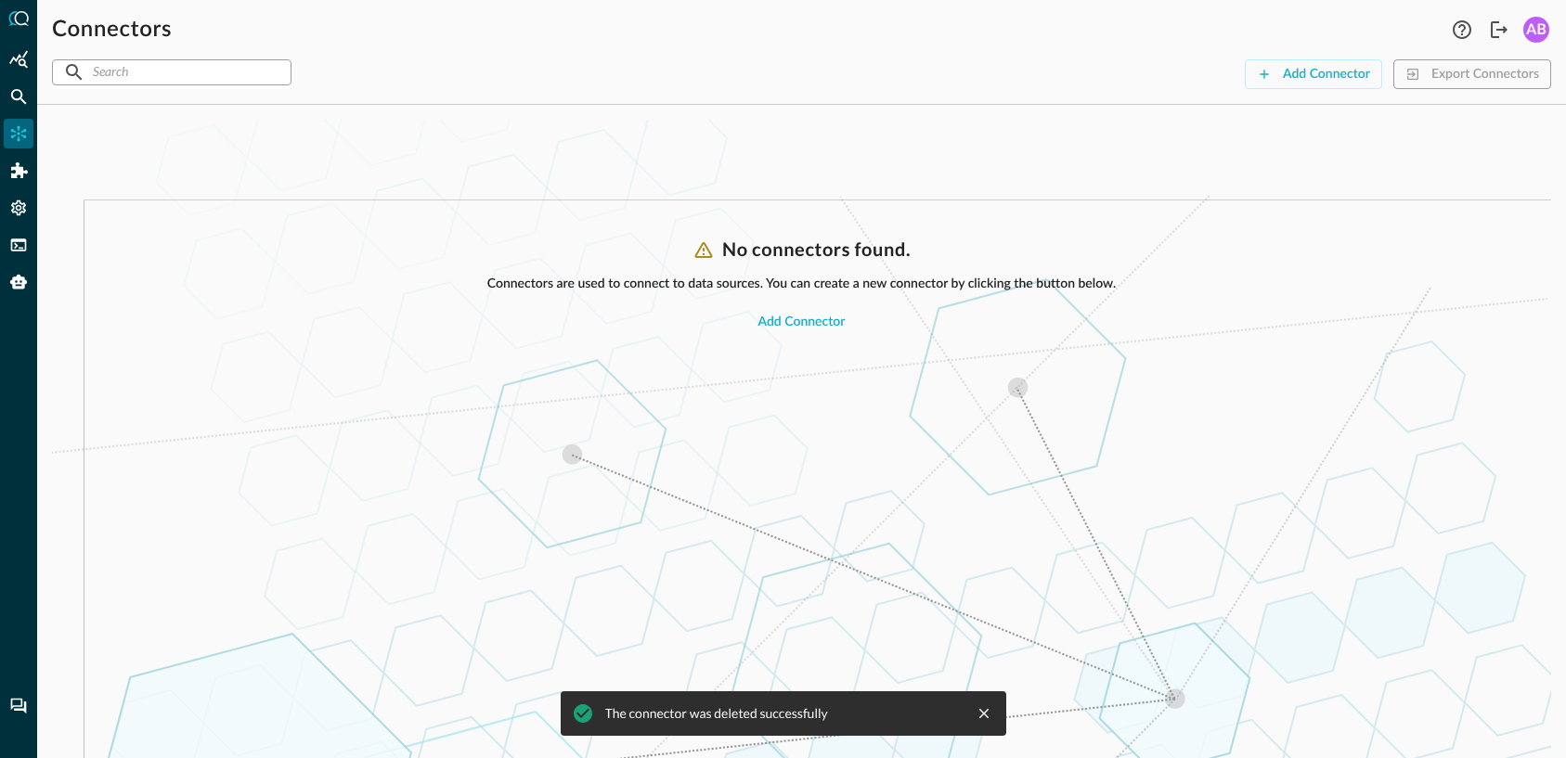
click at [1160, 445] on div "No connectors found. Connectors are used to connect to data sources. You can cr…" at bounding box center [801, 499] width 1499 height 520
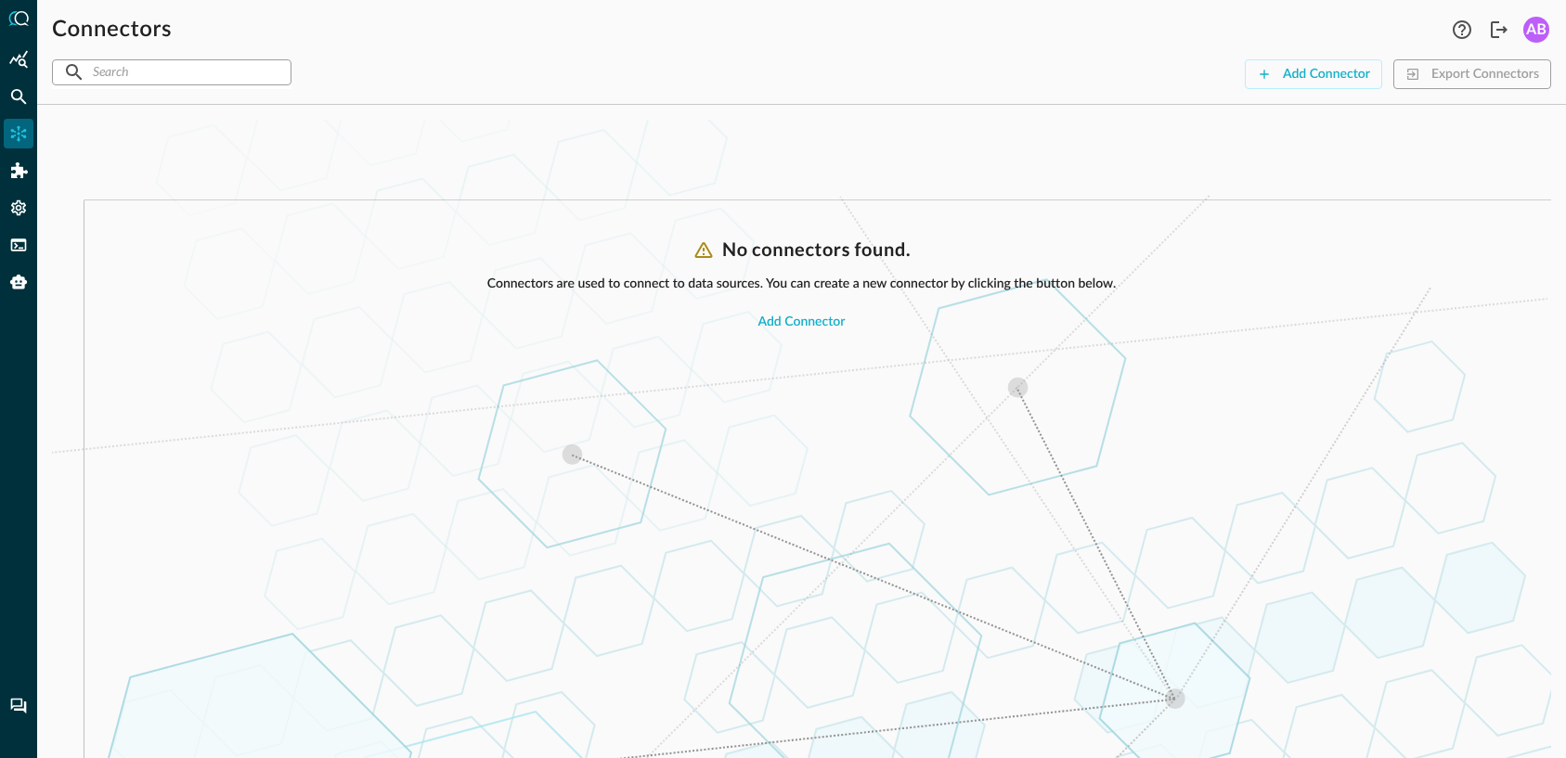
drag, startPoint x: 476, startPoint y: 362, endPoint x: 439, endPoint y: 329, distance: 49.9
click at [476, 362] on div "No connectors found. Connectors are used to connect to data sources. You can cr…" at bounding box center [801, 499] width 1499 height 520
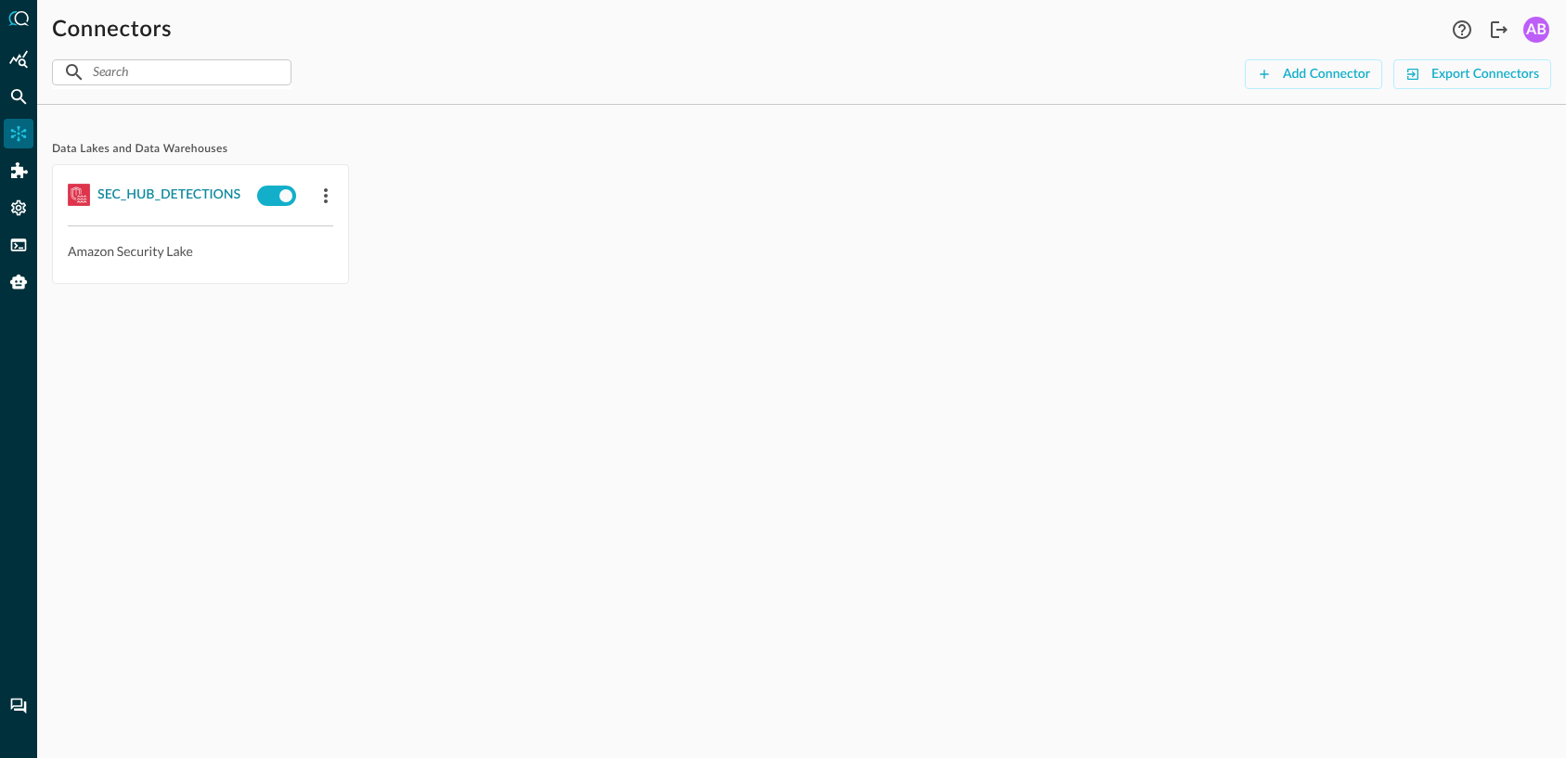
click at [152, 202] on div "SEC_HUB_DETECTIONS" at bounding box center [168, 195] width 143 height 23
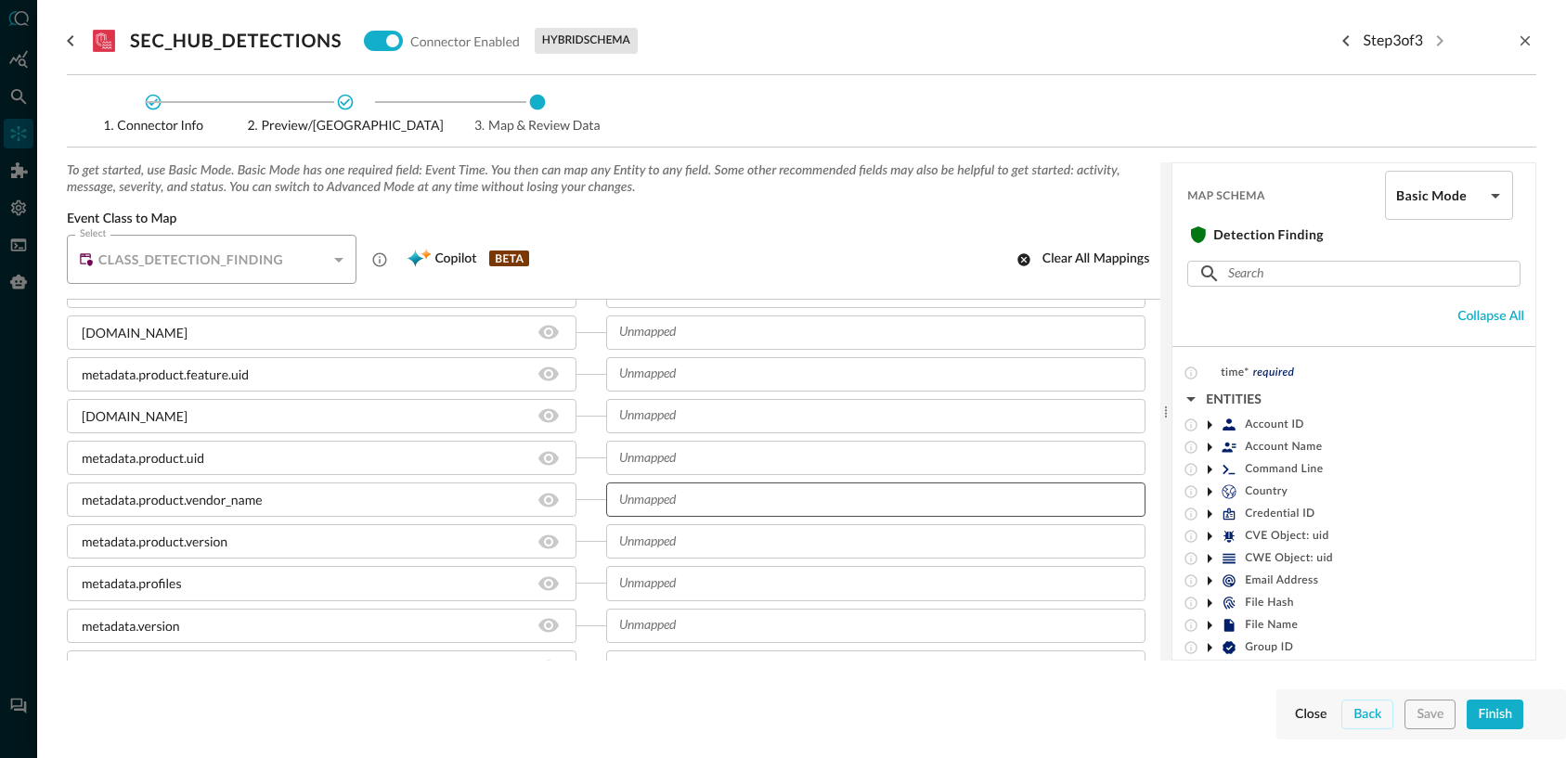
scroll to position [692, 0]
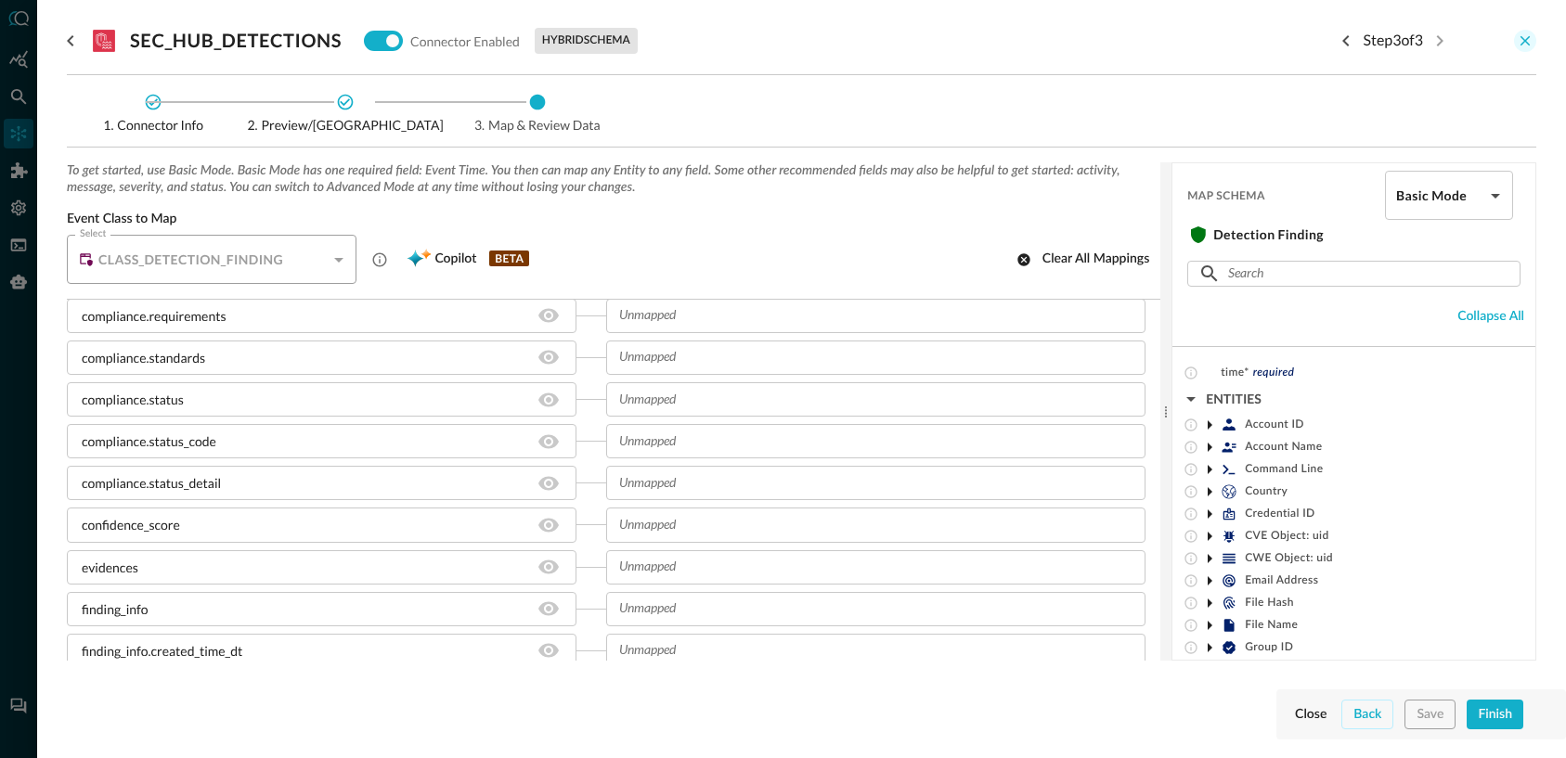
click at [1526, 34] on icon "close-drawer" at bounding box center [1524, 40] width 17 height 17
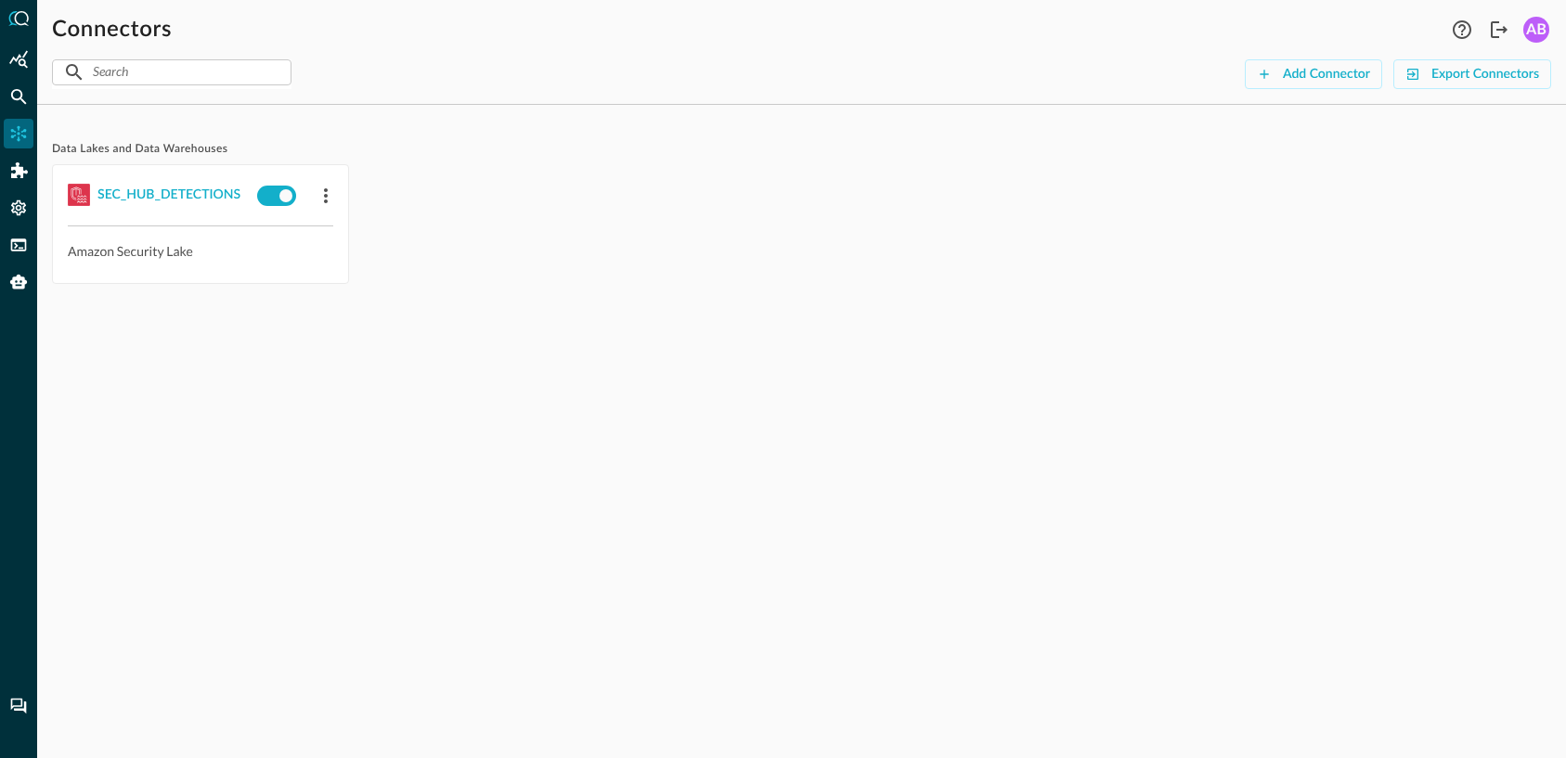
click at [1028, 509] on div "Data Lakes and Data Warehouses SEC_HUB_DETECTIONS Amazon Security Lake" at bounding box center [801, 439] width 1528 height 638
click at [185, 198] on div "SEC_HUB_DETECTIONS" at bounding box center [168, 195] width 143 height 23
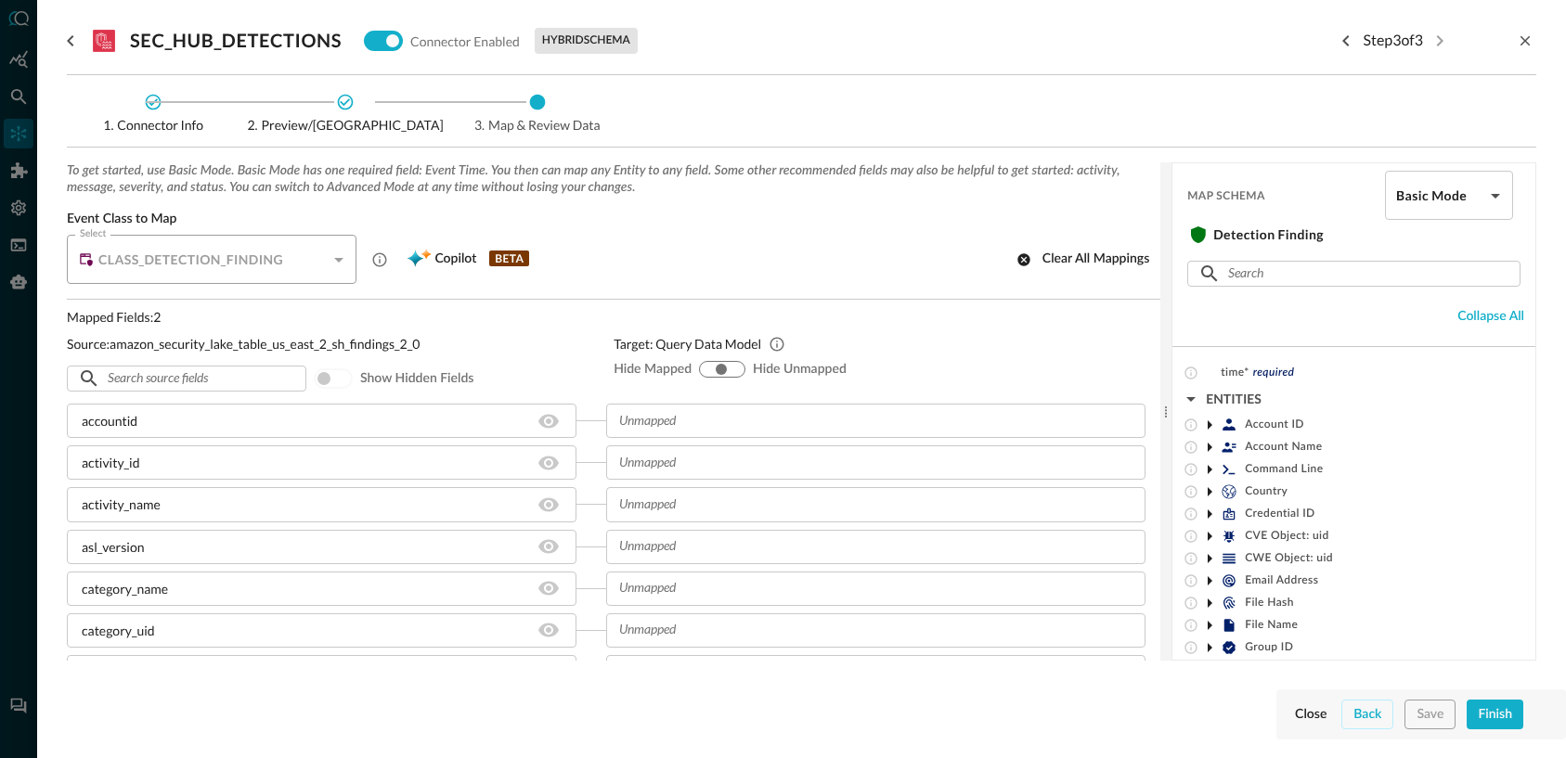
click at [161, 95] on icon at bounding box center [154, 103] width 16 height 16
click at [161, 106] on icon at bounding box center [153, 102] width 19 height 19
click at [160, 121] on span "Connector Info" at bounding box center [153, 125] width 158 height 13
click at [1334, 45] on icon "Previous step" at bounding box center [1345, 41] width 22 height 22
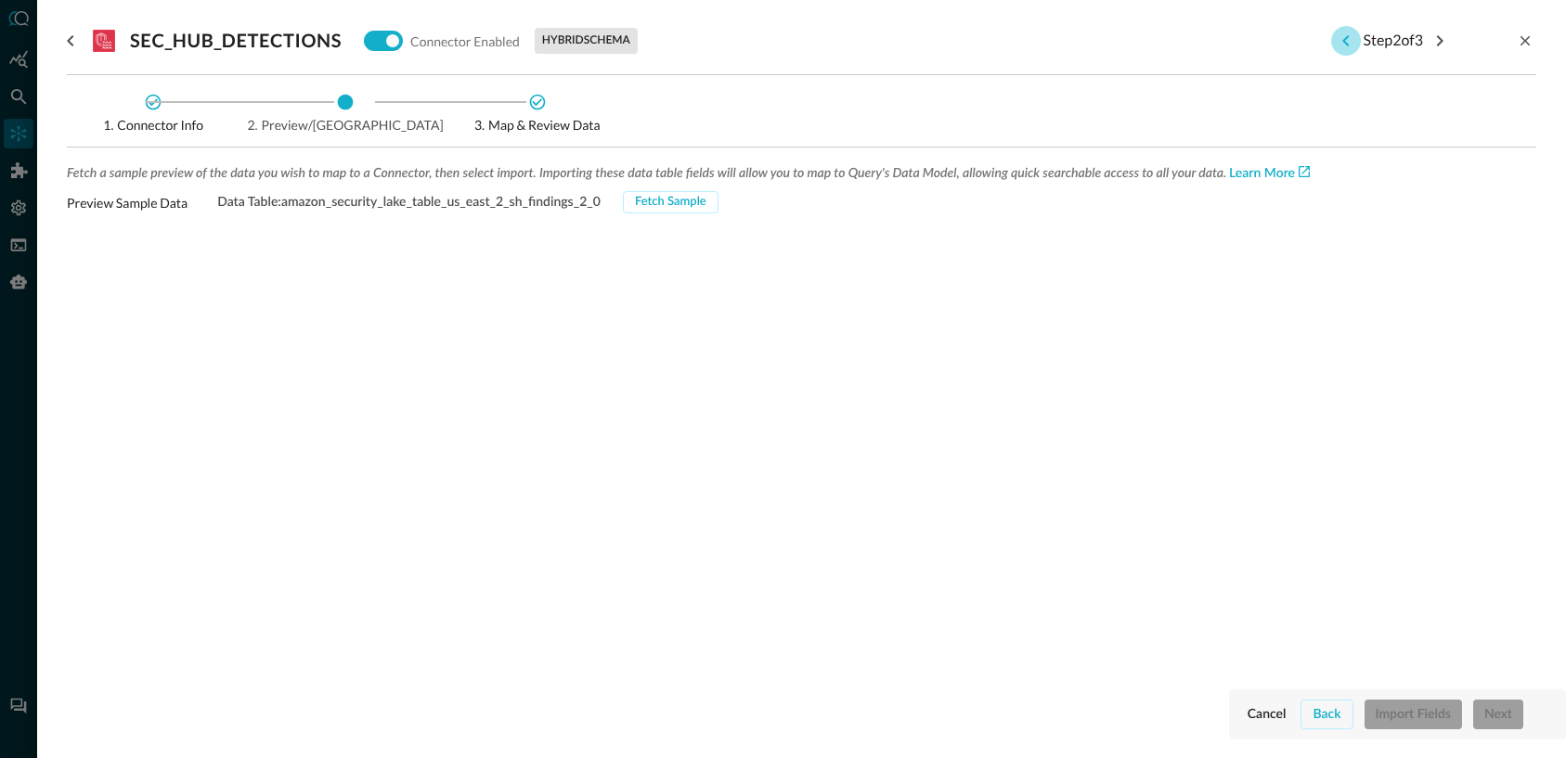
click at [1334, 45] on icon "Previous step" at bounding box center [1345, 41] width 22 height 22
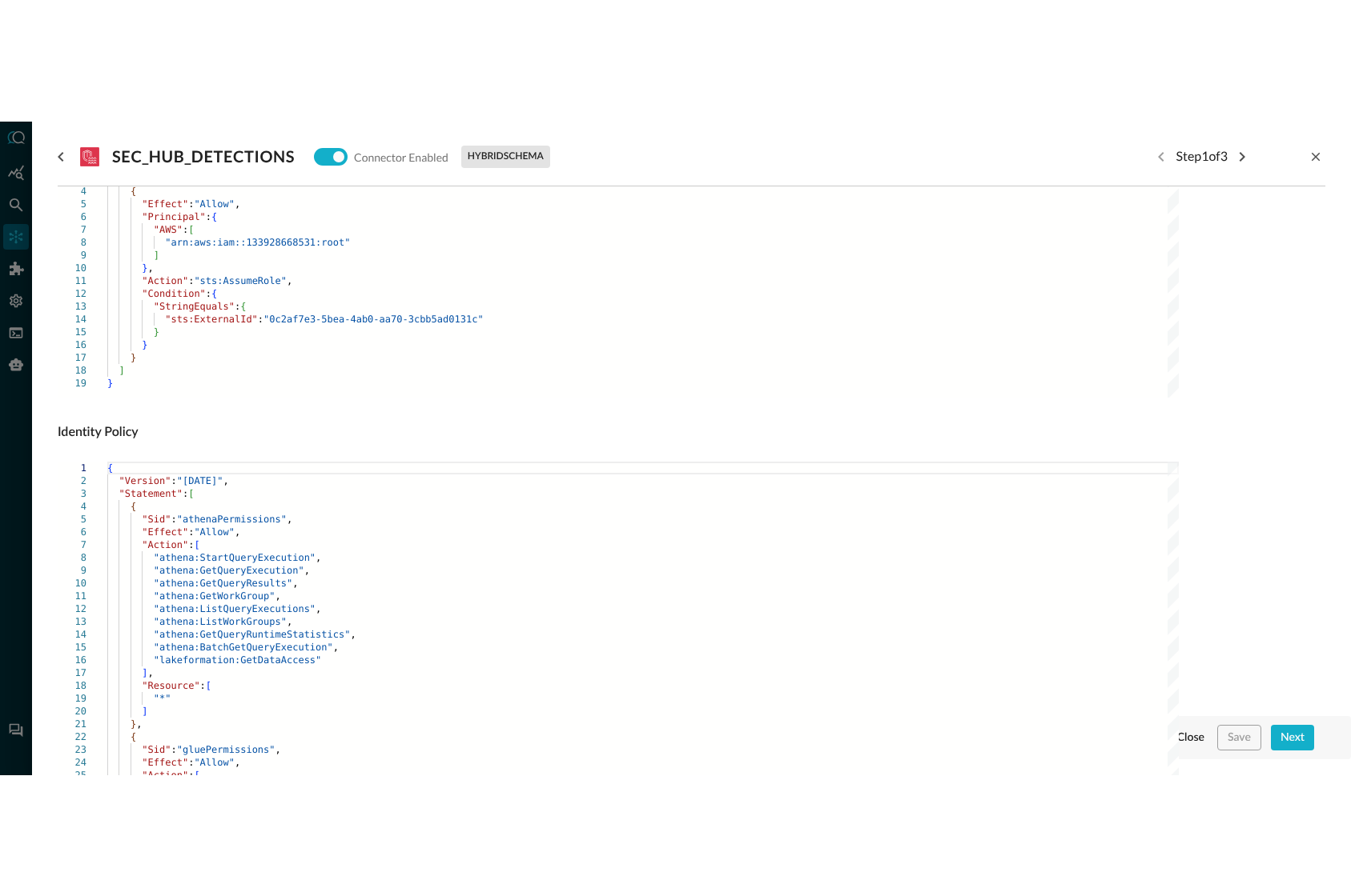
scroll to position [945, 0]
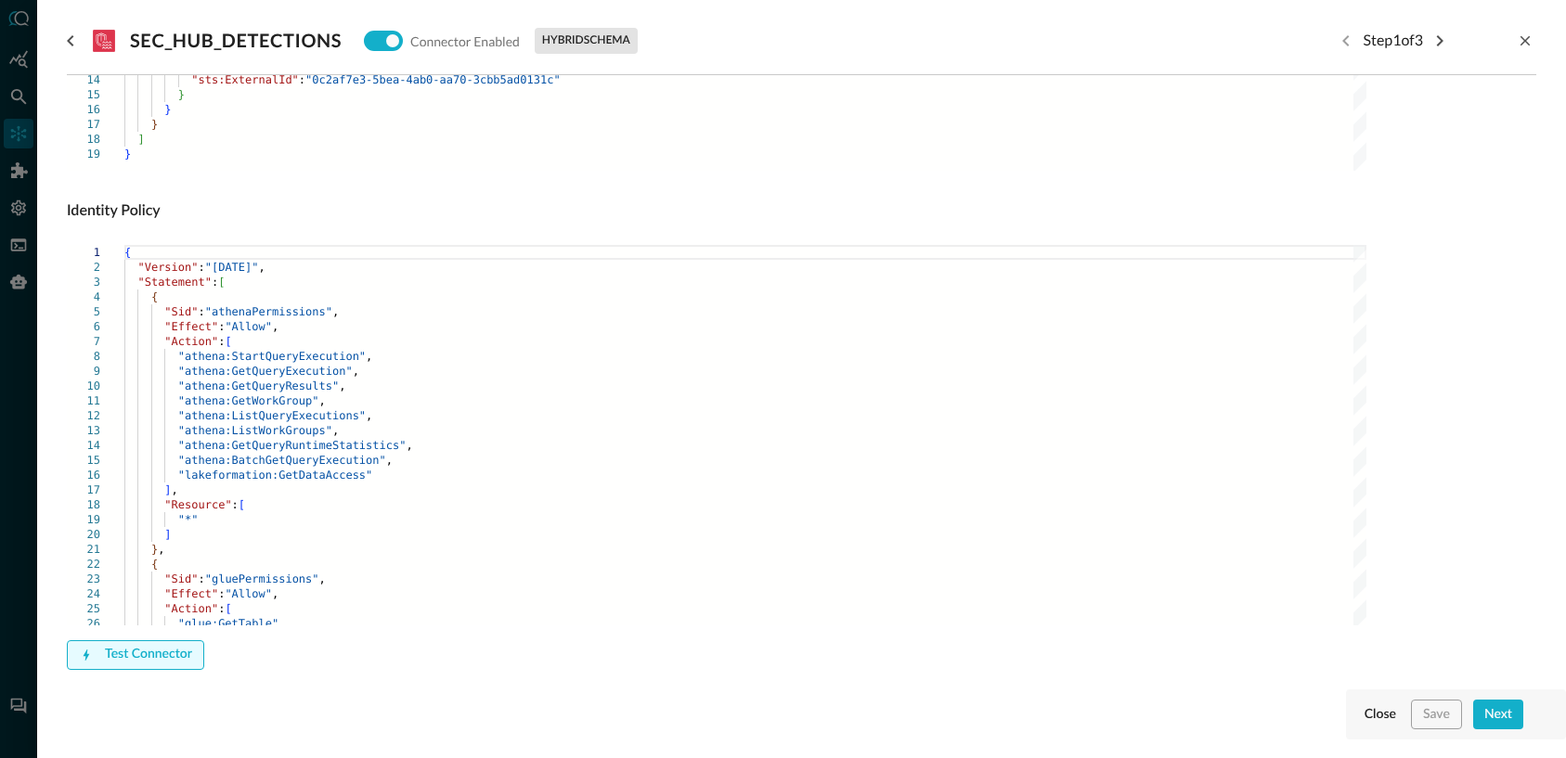
click at [156, 651] on div "Test Connector" at bounding box center [148, 654] width 87 height 23
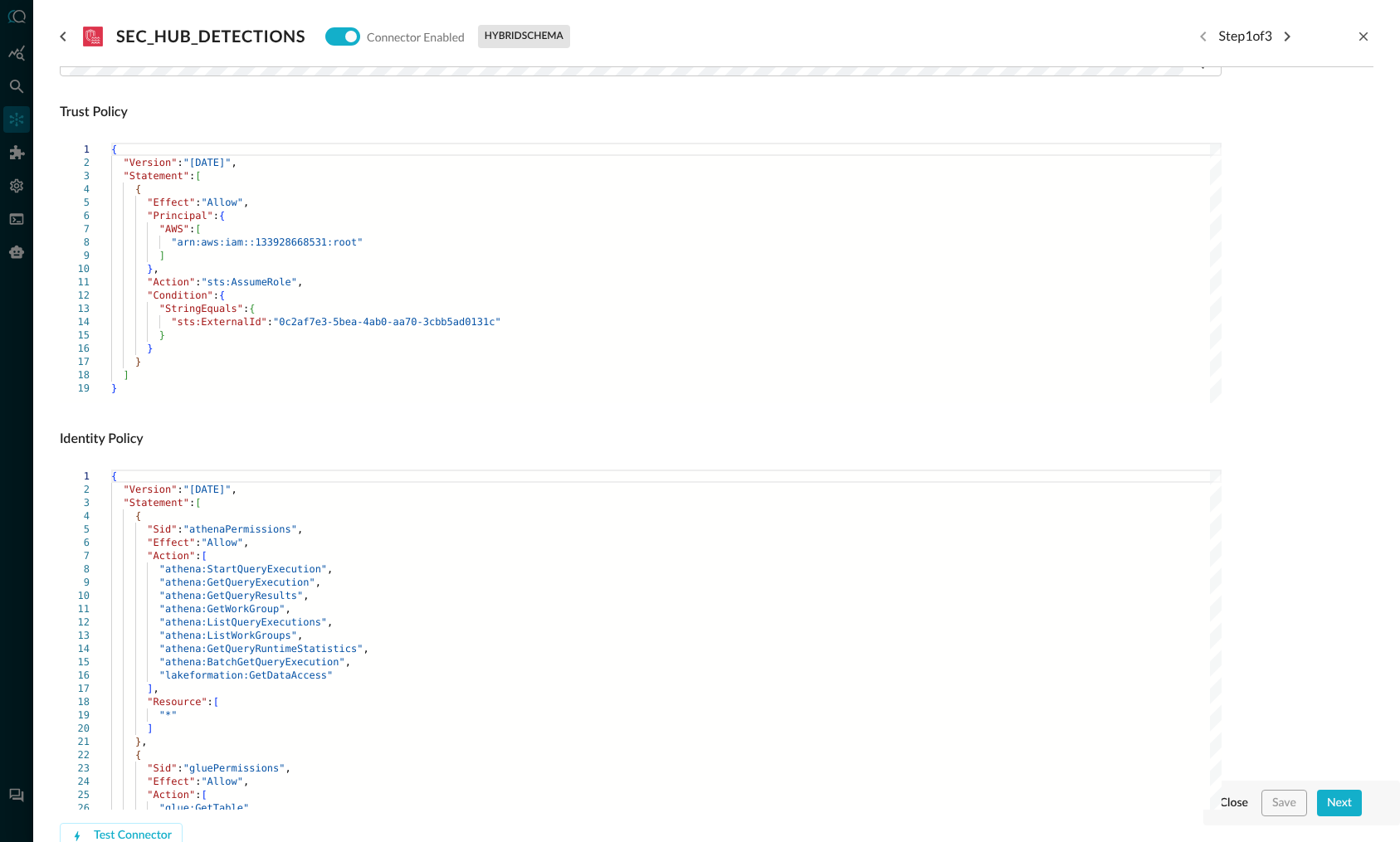
scroll to position [888, 0]
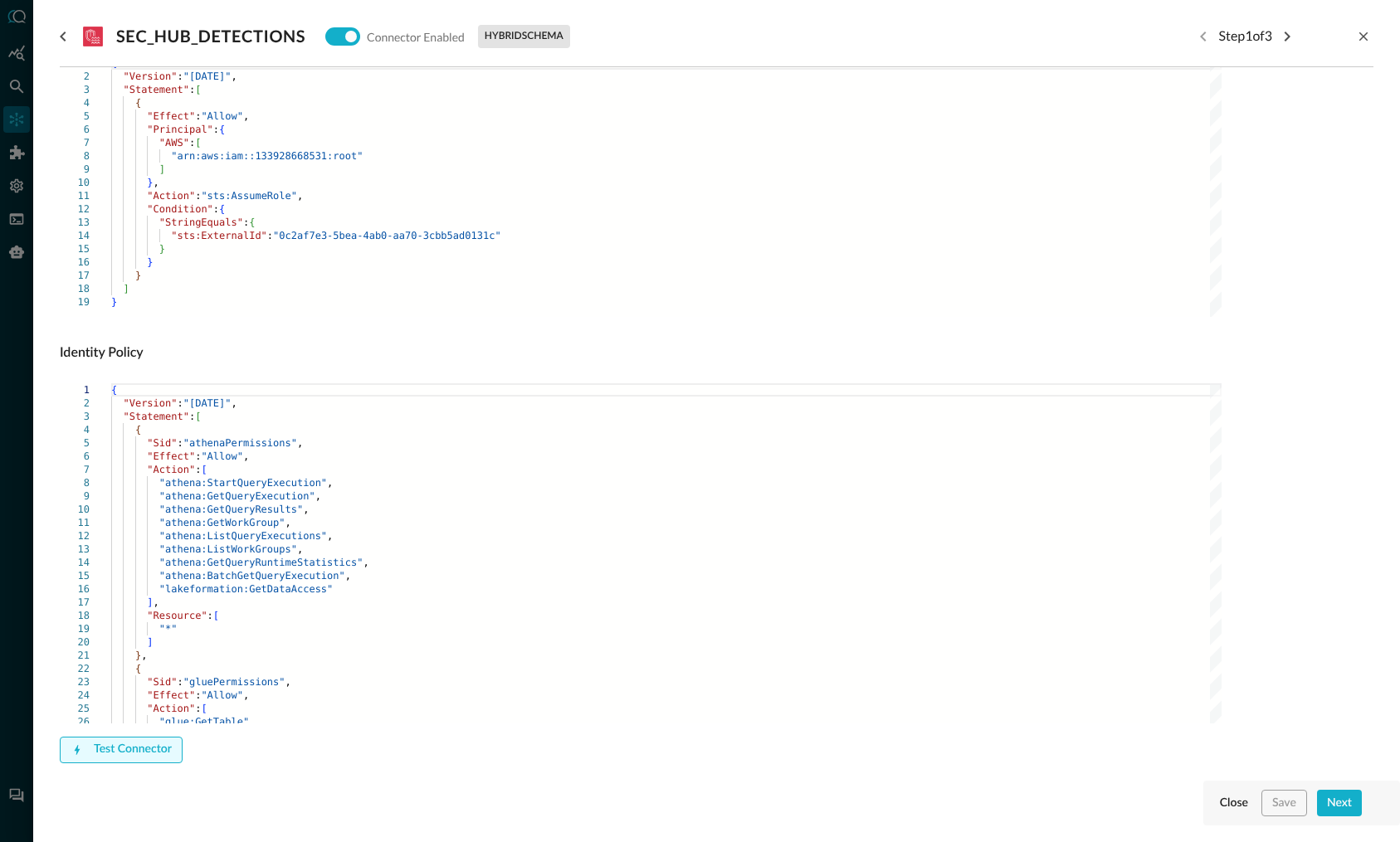
click at [117, 677] on div "Test Connector" at bounding box center [132, 749] width 78 height 21
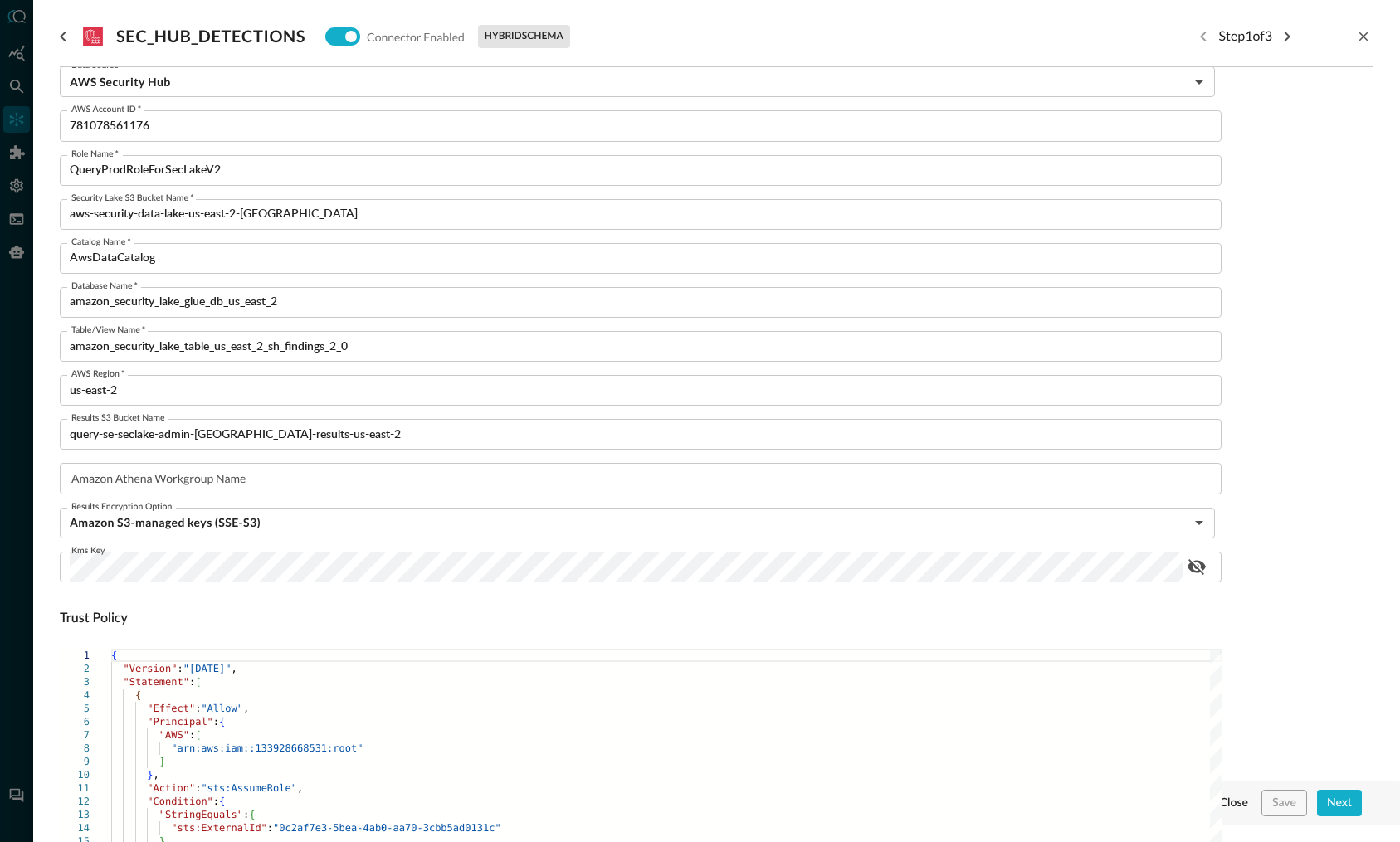
scroll to position [0, 0]
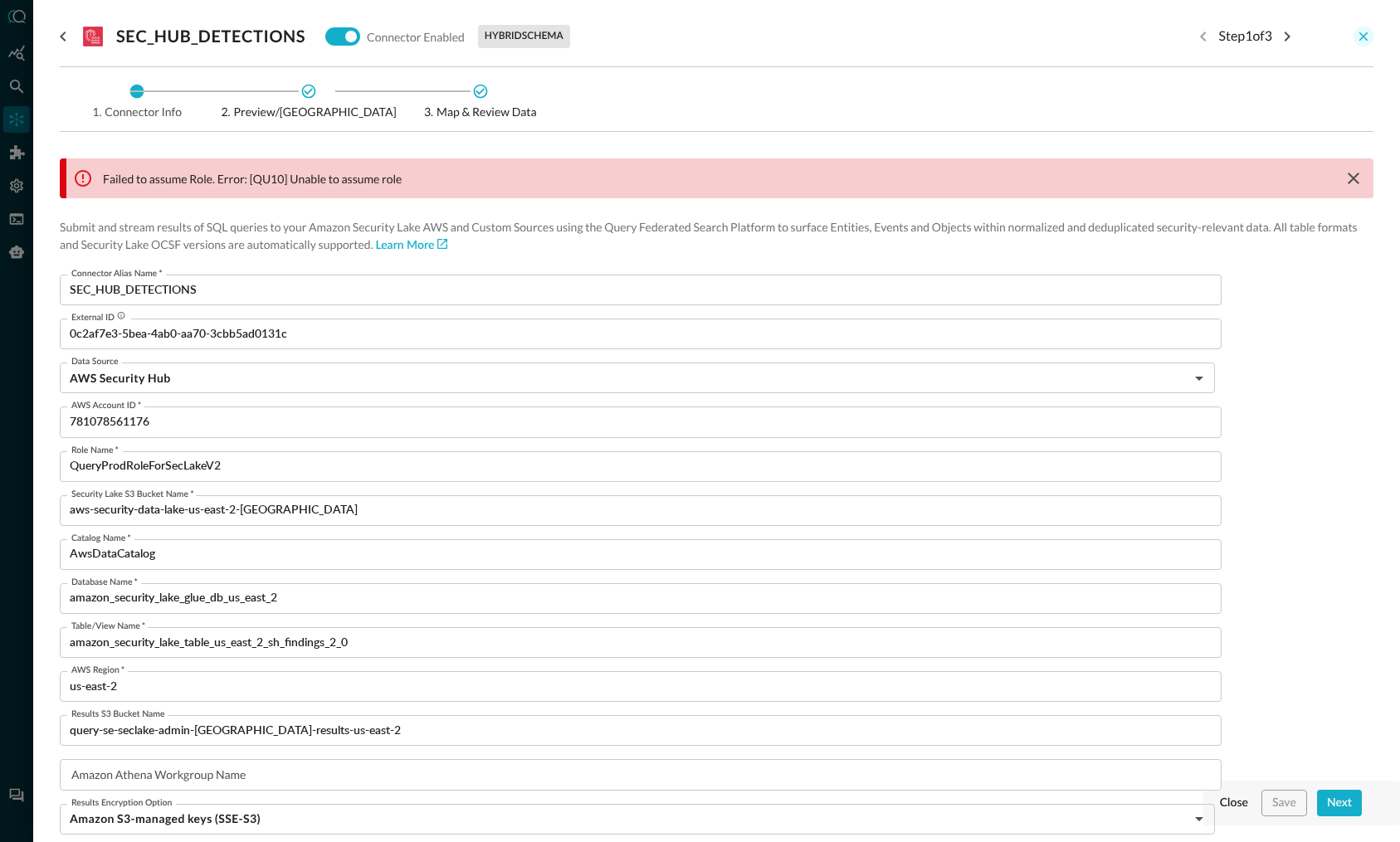
click at [1362, 40] on icon "close-drawer" at bounding box center [1362, 36] width 15 height 15
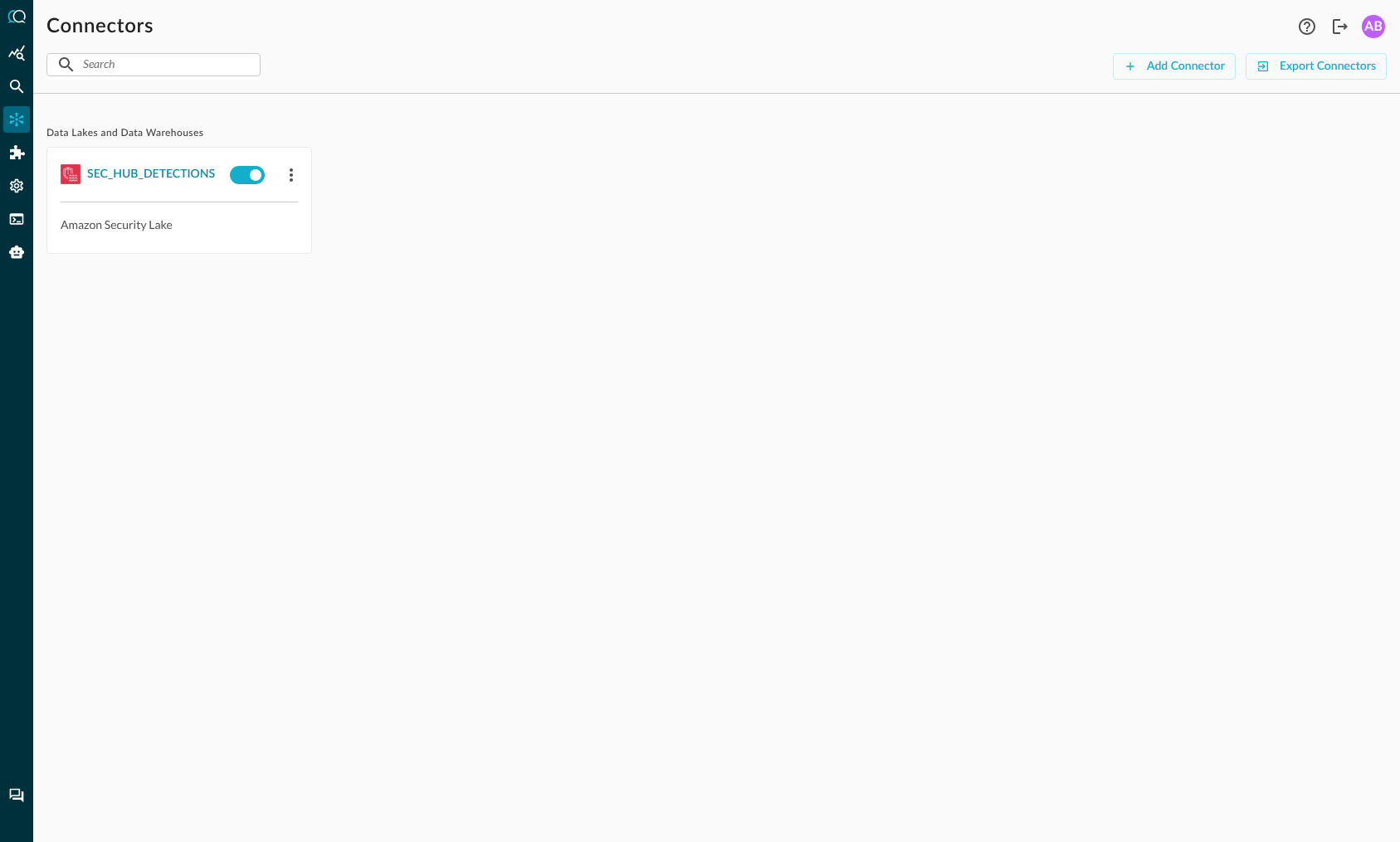
click at [180, 177] on div "SEC_HUB_DETECTIONS" at bounding box center [150, 174] width 128 height 21
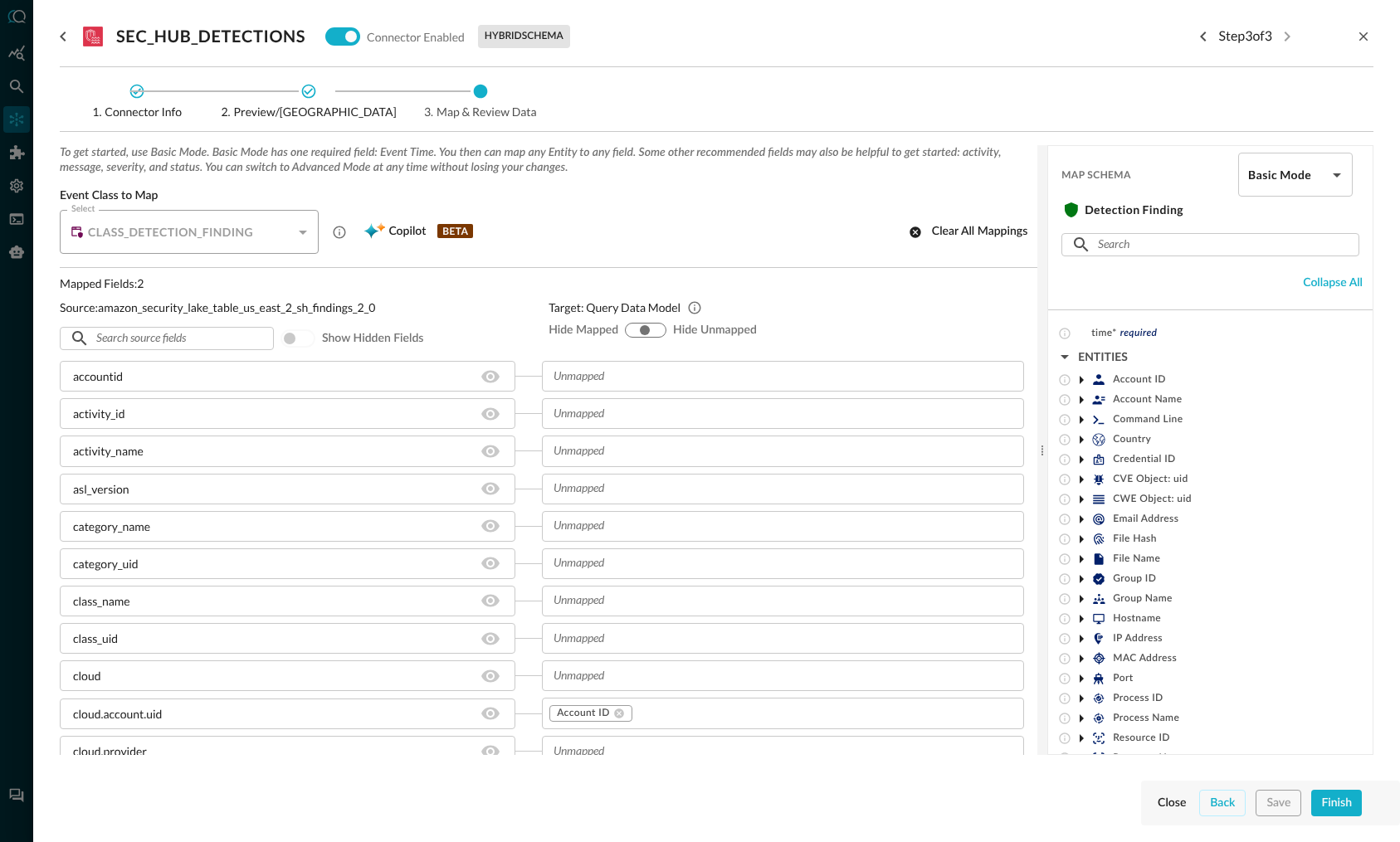
click at [1364, 29] on icon "close-drawer" at bounding box center [1362, 36] width 15 height 15
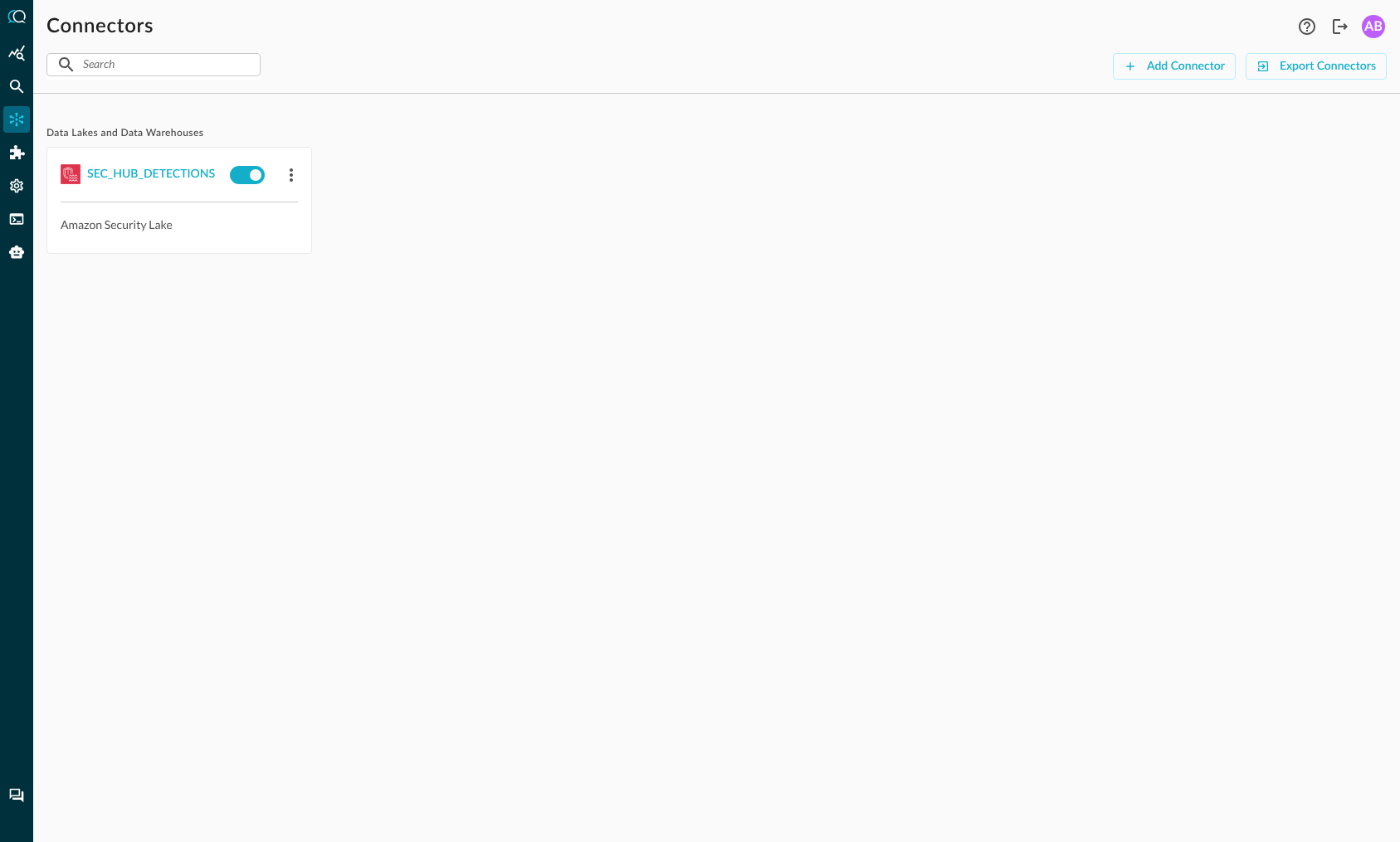
click at [789, 438] on div "Data Lakes and Data Warehouses SEC_HUB_DETECTIONS Amazon Security Lake" at bounding box center [716, 475] width 1366 height 735
click at [1115, 526] on div "Data Lakes and Data Warehouses SEC_HUB_DETECTIONS Amazon Security Lake" at bounding box center [716, 475] width 1366 height 735
drag, startPoint x: 714, startPoint y: 274, endPoint x: 294, endPoint y: 88, distance: 459.3
click at [715, 274] on div "Data Lakes and Data Warehouses SEC_HUB_DETECTIONS Amazon Security Lake" at bounding box center [716, 200] width 1340 height 187
click at [663, 259] on div "Data Lakes and Data Warehouses SEC_HUB_DETECTIONS Amazon Security Lake" at bounding box center [716, 200] width 1340 height 187
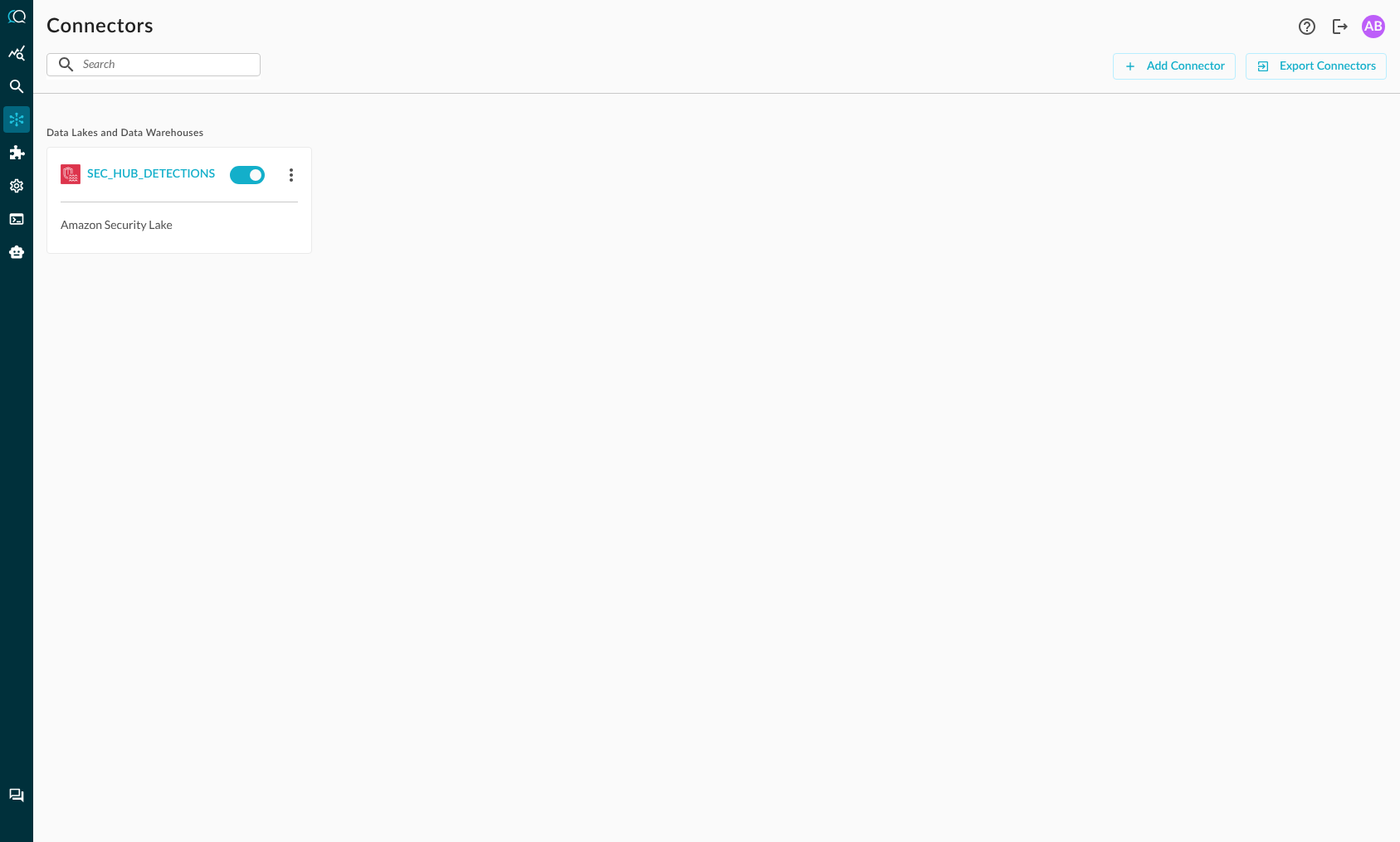
click at [651, 536] on div "Data Lakes and Data Warehouses SEC_HUB_DETECTIONS Amazon Security Lake" at bounding box center [716, 475] width 1366 height 735
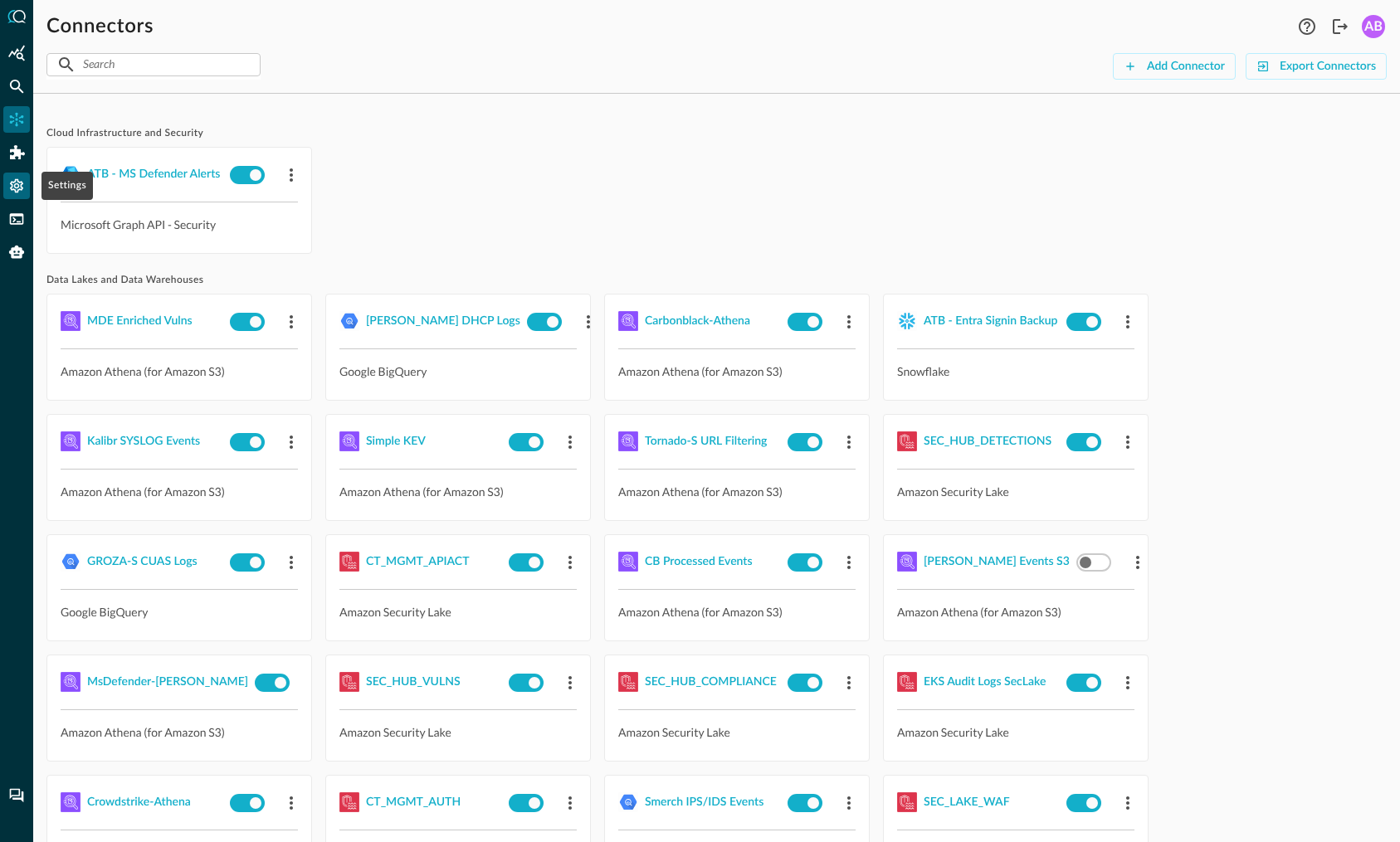
click at [22, 190] on icon "Settings" at bounding box center [16, 186] width 17 height 17
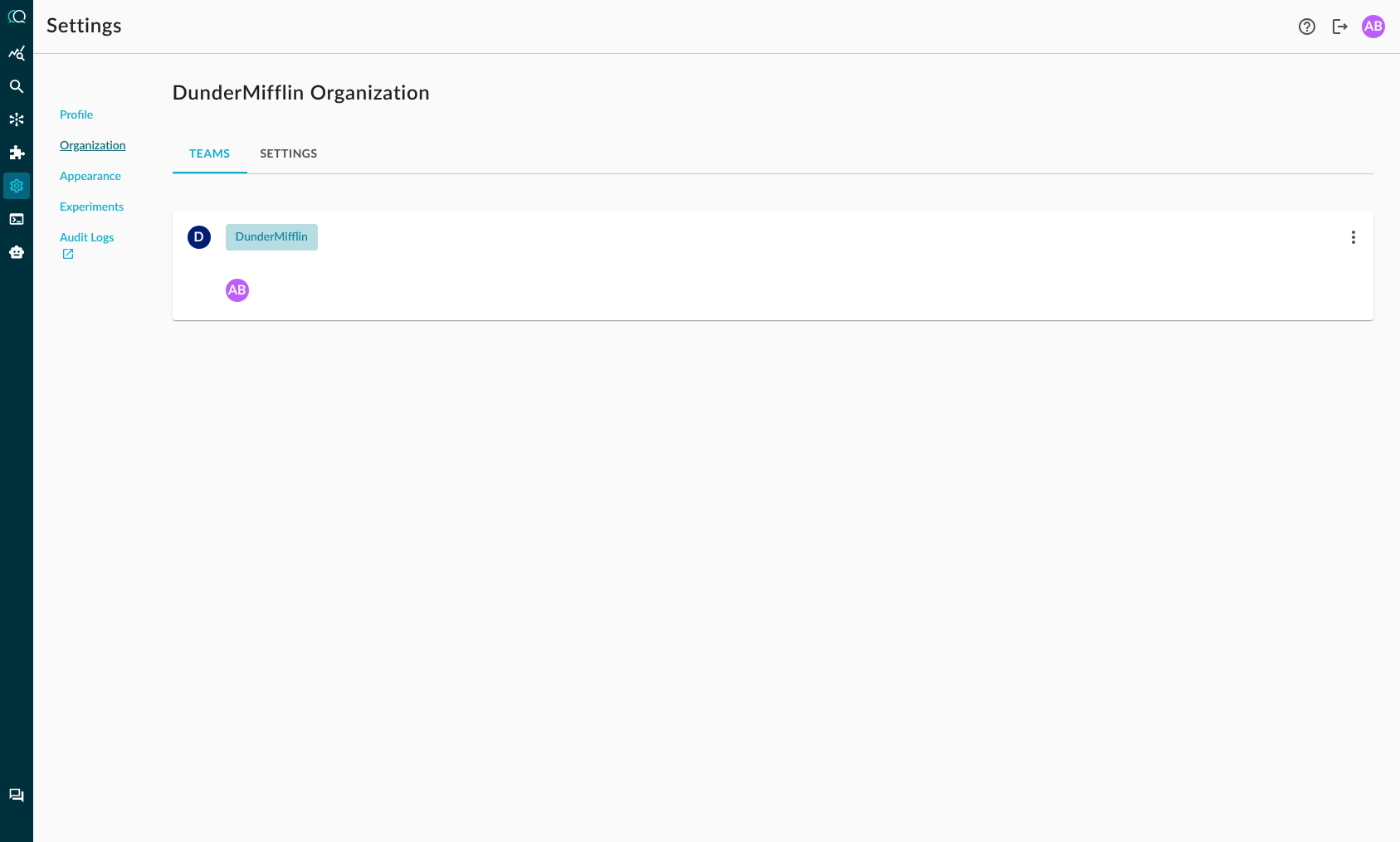
click at [266, 238] on div "DunderMifflin" at bounding box center [272, 237] width 72 height 21
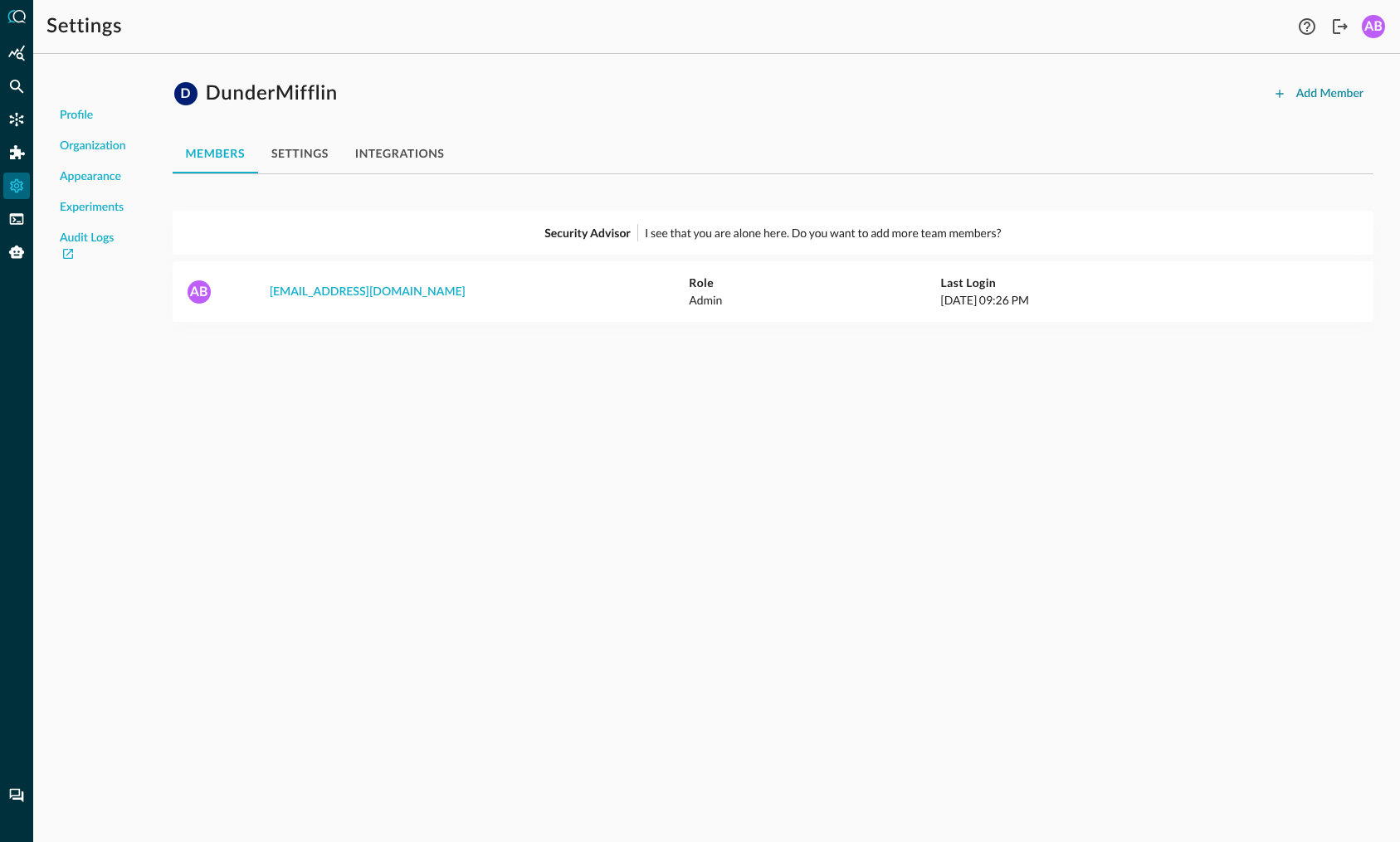
click at [1311, 87] on div "Add Member" at bounding box center [1329, 94] width 67 height 21
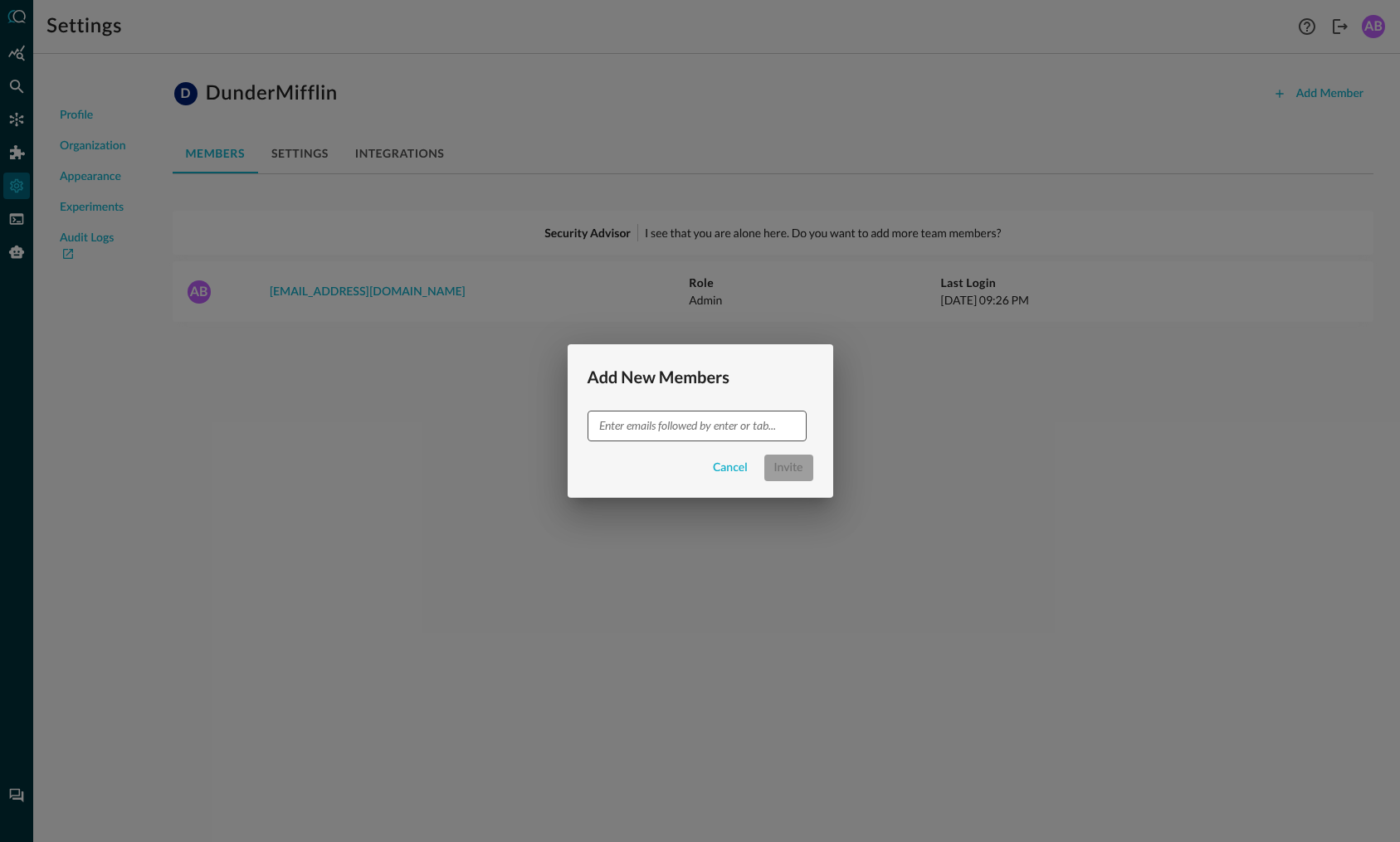
click at [628, 433] on input "text" at bounding box center [696, 425] width 207 height 21
drag, startPoint x: 662, startPoint y: 427, endPoint x: 688, endPoint y: 343, distance: 87.9
click at [662, 426] on input "text" at bounding box center [696, 425] width 207 height 21
type input "[PERSON_NAME][EMAIL_ADDRESS]"
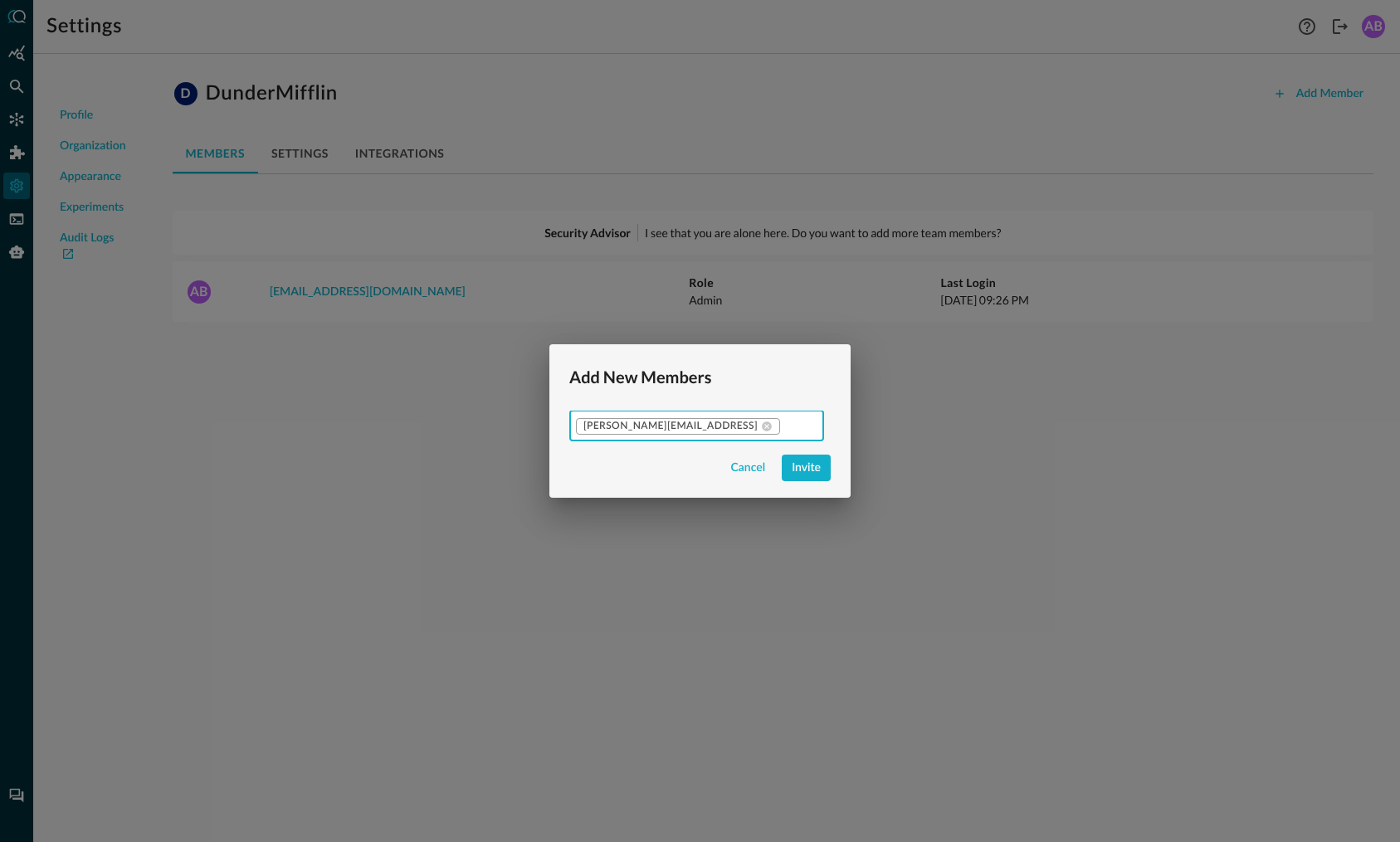
click at [793, 471] on div "Invite" at bounding box center [805, 467] width 29 height 21
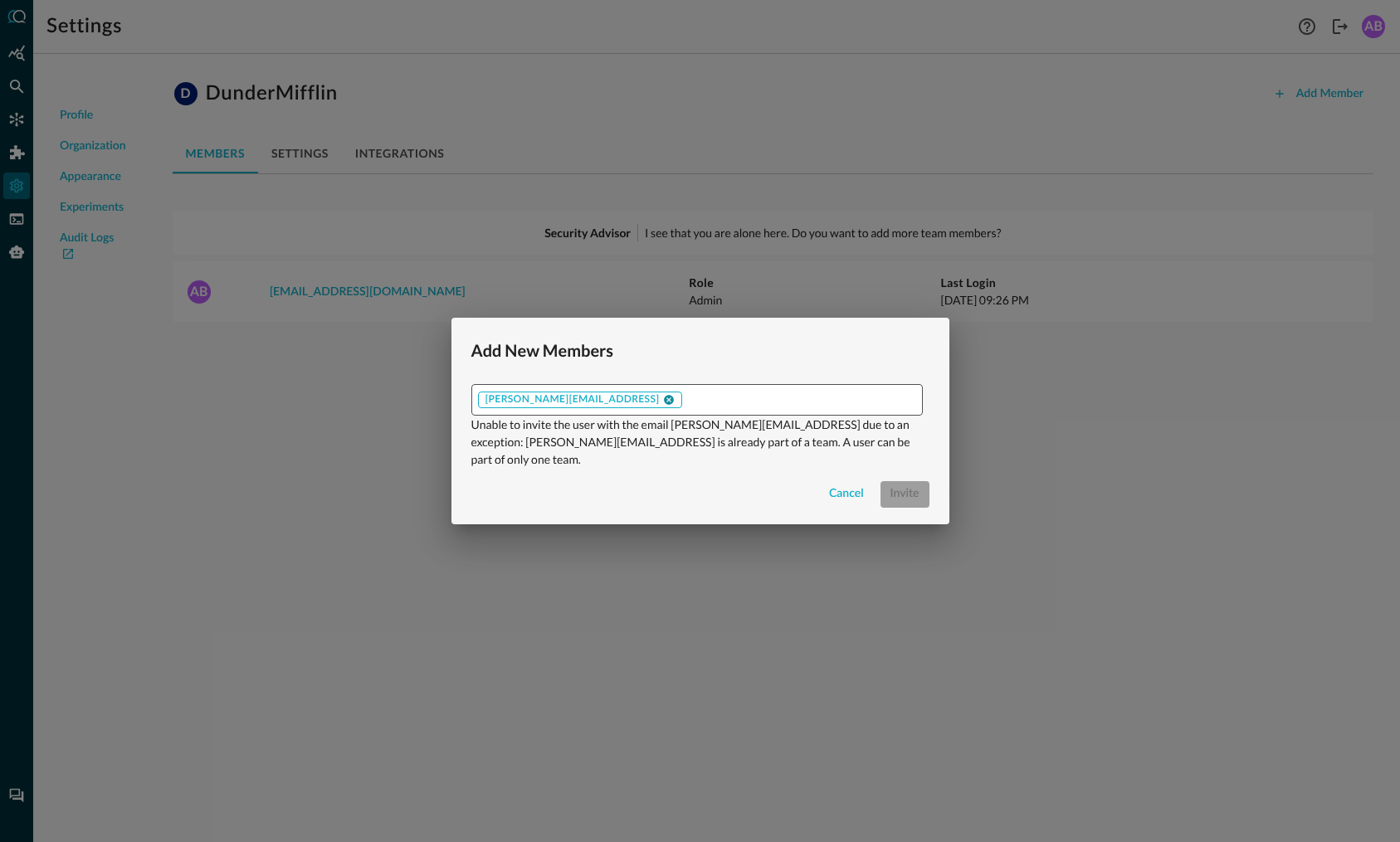
click at [663, 405] on icon at bounding box center [668, 400] width 10 height 10
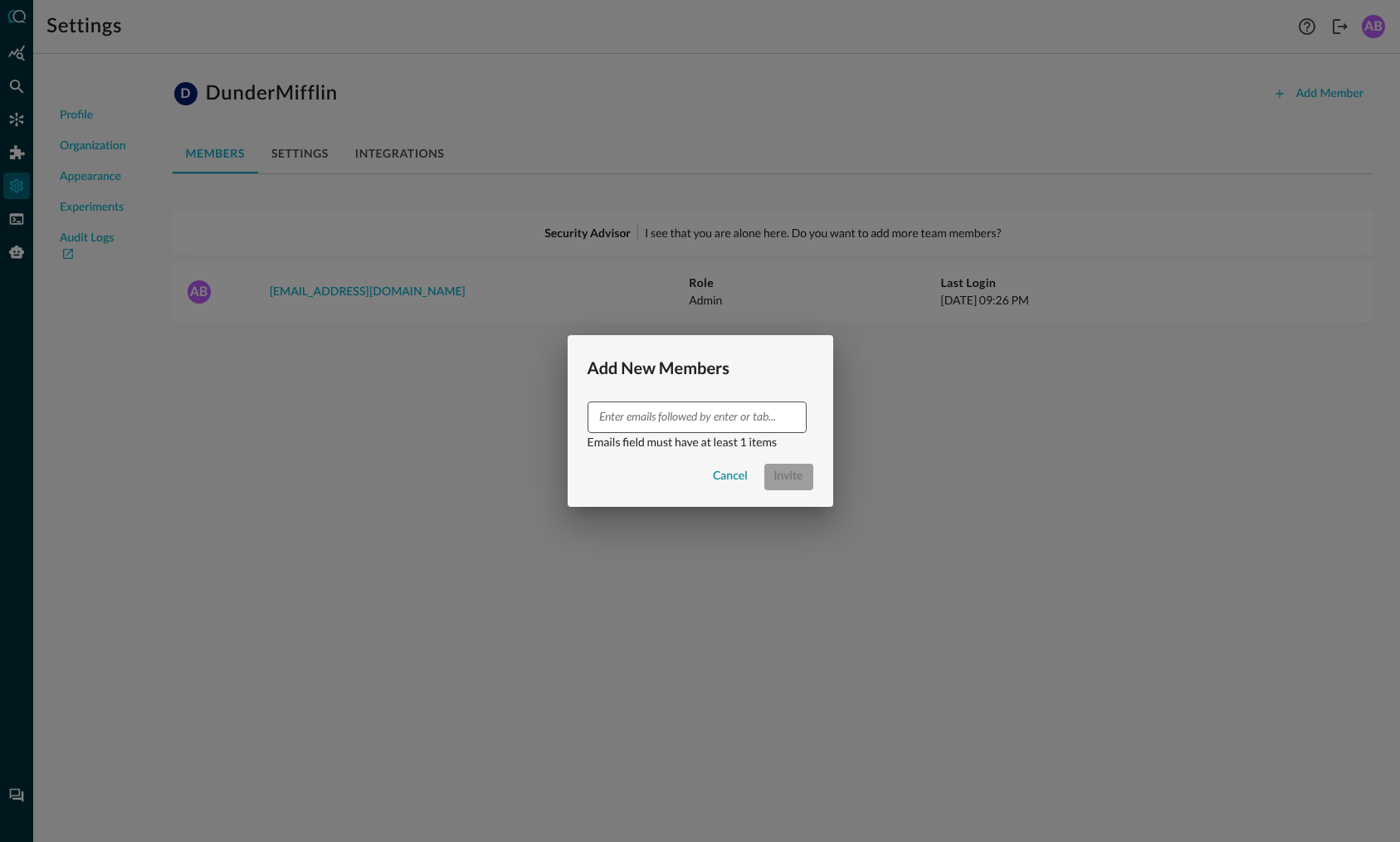
click at [739, 478] on div "Cancel" at bounding box center [730, 476] width 35 height 21
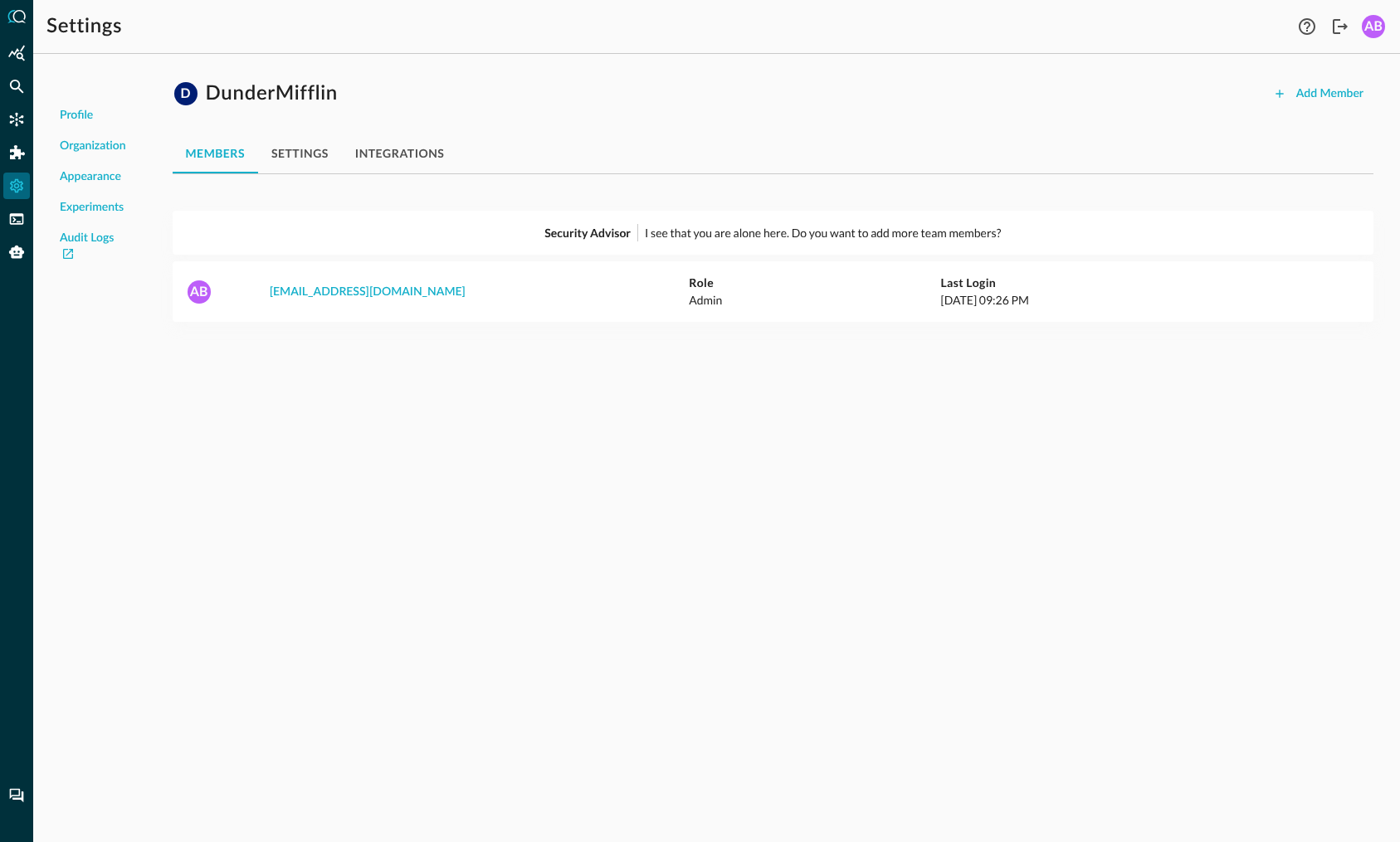
drag, startPoint x: 809, startPoint y: 553, endPoint x: 966, endPoint y: 570, distance: 157.9
click at [809, 554] on div "Profile Organization Appearance Experiments Audit Logs D DunderMifflin Add Memb…" at bounding box center [716, 454] width 1366 height 775
click at [1117, 673] on div "Profile Organization Appearance Experiments Audit Logs D DunderMifflin Add Memb…" at bounding box center [716, 454] width 1366 height 775
click at [1337, 88] on div "Add Member" at bounding box center [1329, 94] width 67 height 21
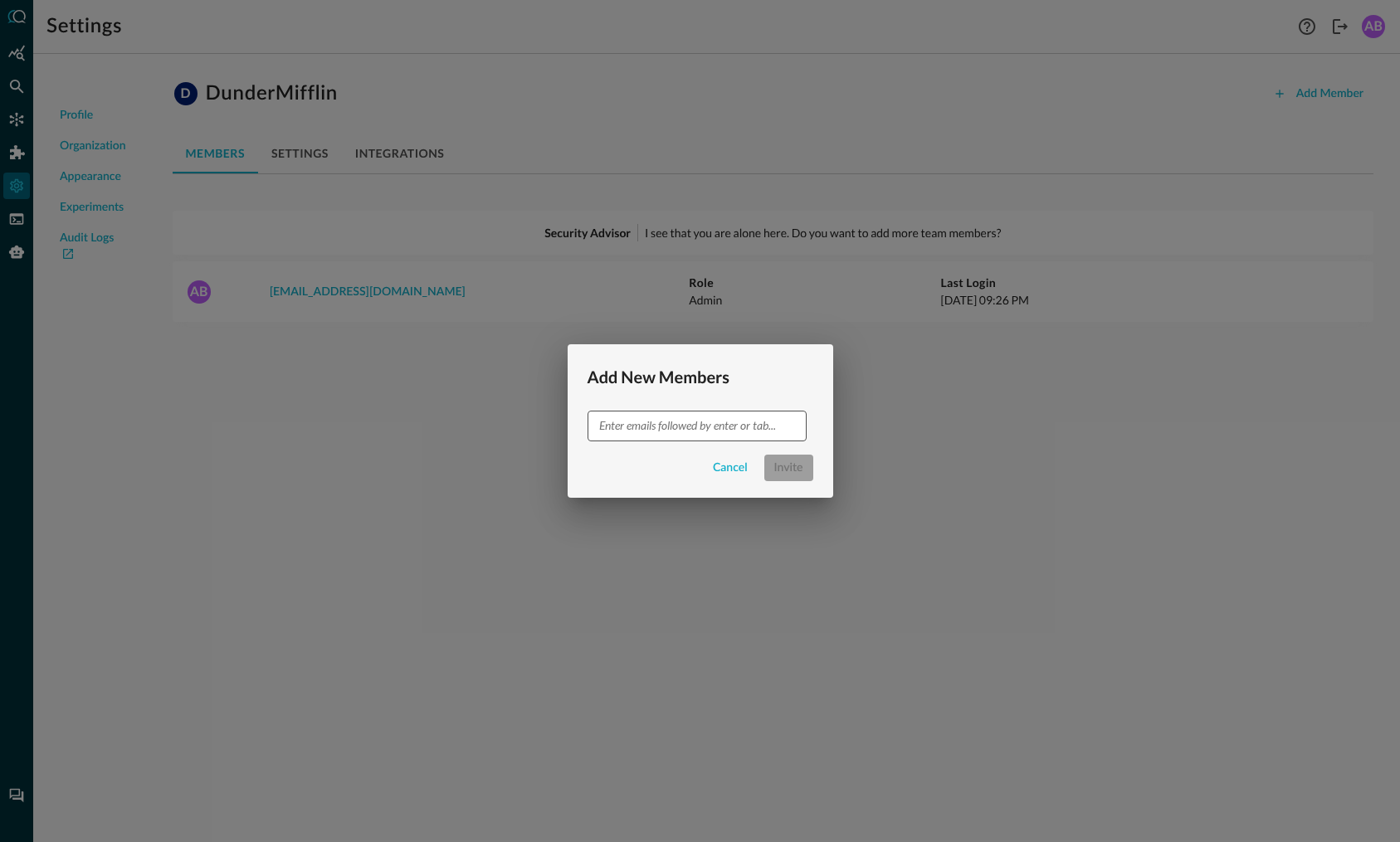
click at [636, 426] on input "text" at bounding box center [696, 425] width 207 height 21
type input "[PERSON_NAME][EMAIL_ADDRESS]"
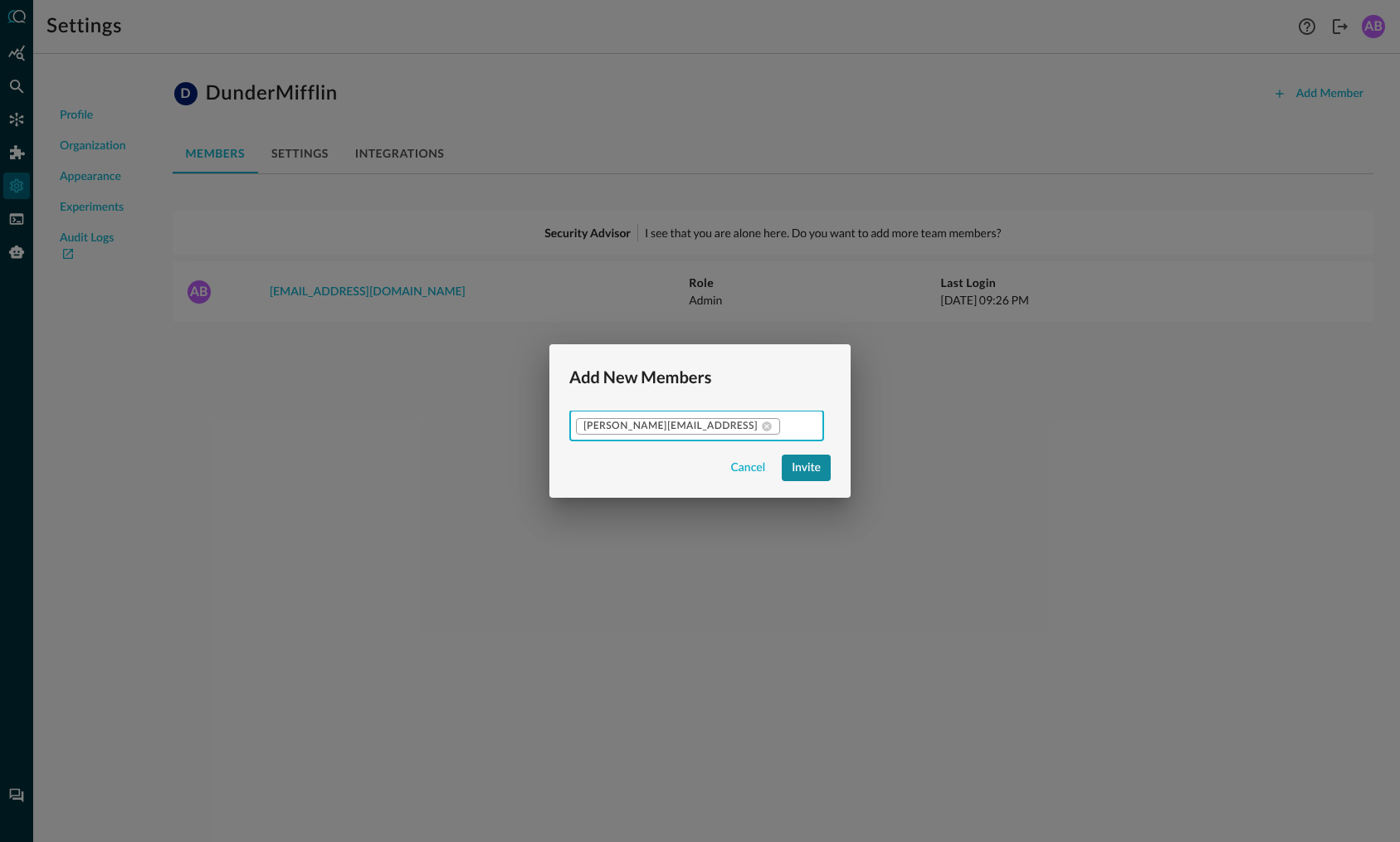
click at [791, 478] on div "Invite" at bounding box center [805, 467] width 29 height 21
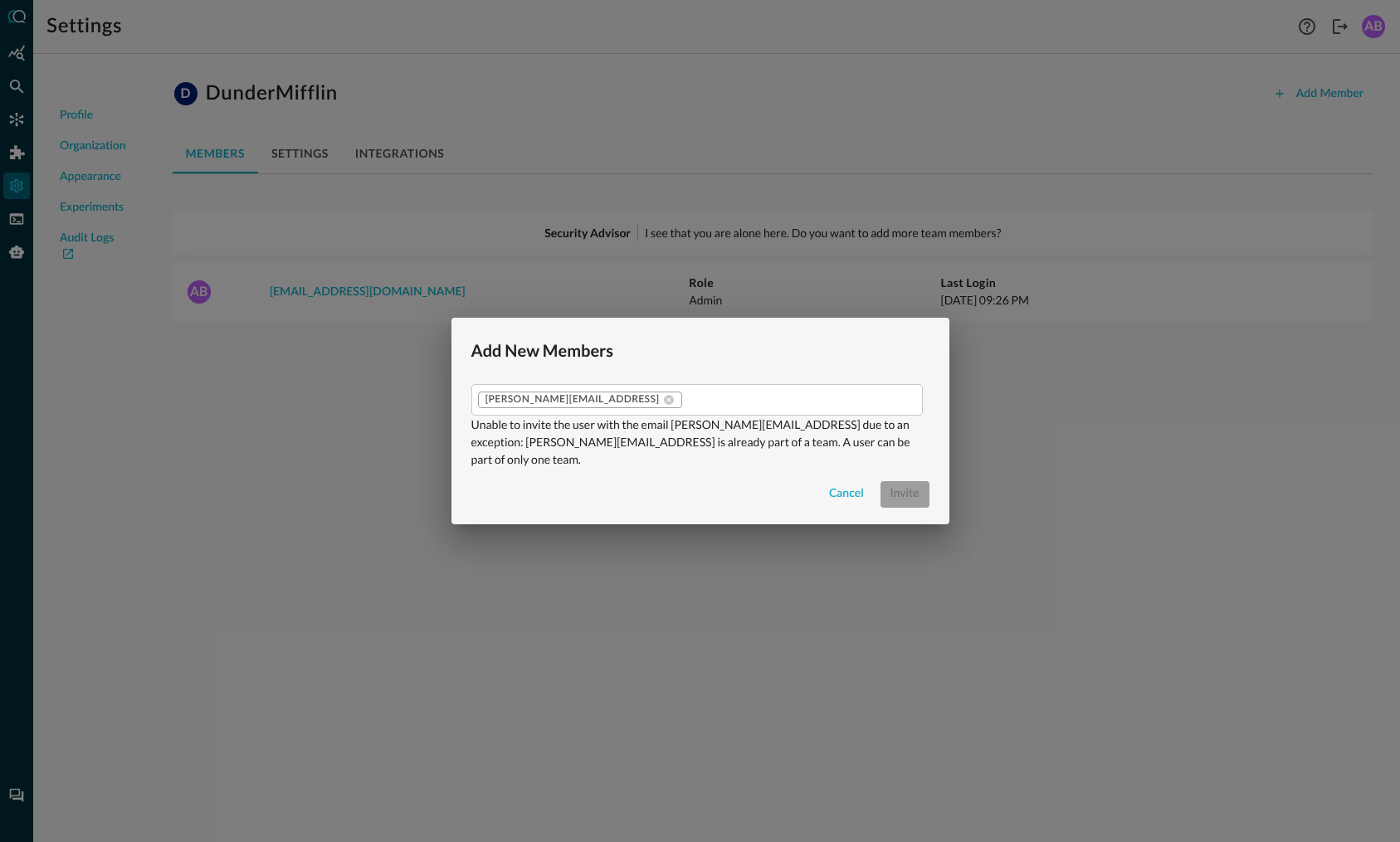
click at [834, 484] on div "Cancel" at bounding box center [846, 493] width 35 height 21
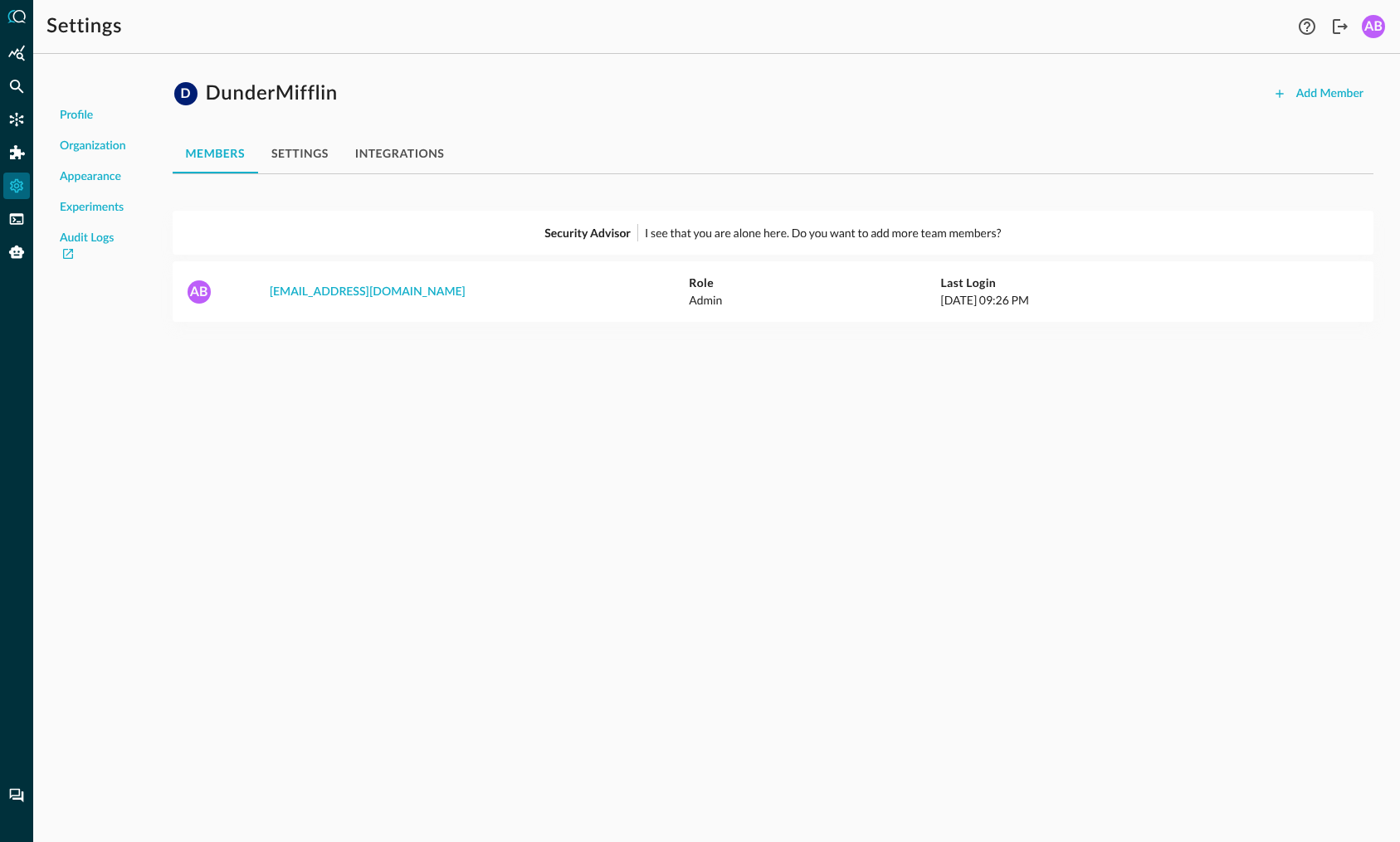
click at [806, 567] on div "Profile Organization Appearance Experiments Audit Logs D DunderMifflin Add Memb…" at bounding box center [716, 454] width 1366 height 775
